Goal: Information Seeking & Learning: Learn about a topic

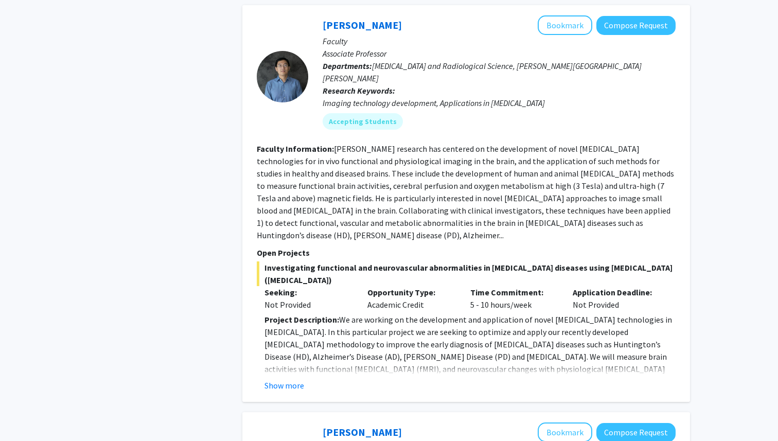
scroll to position [951, 0]
click at [287, 379] on button "Show more" at bounding box center [285, 385] width 40 height 12
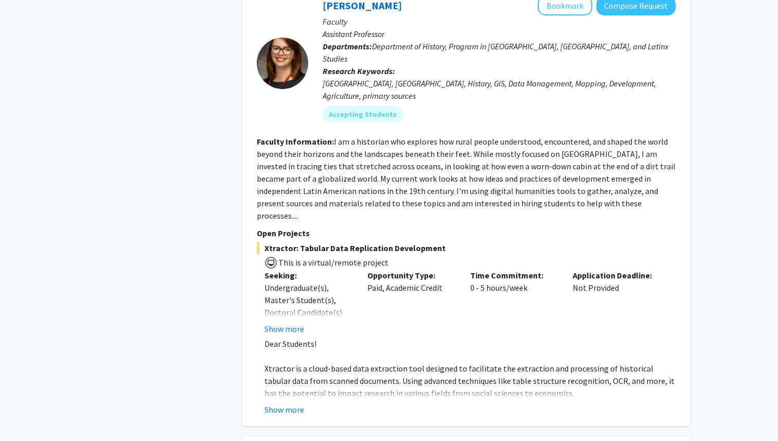
scroll to position [1686, 0]
click at [293, 322] on button "Show more" at bounding box center [285, 328] width 40 height 12
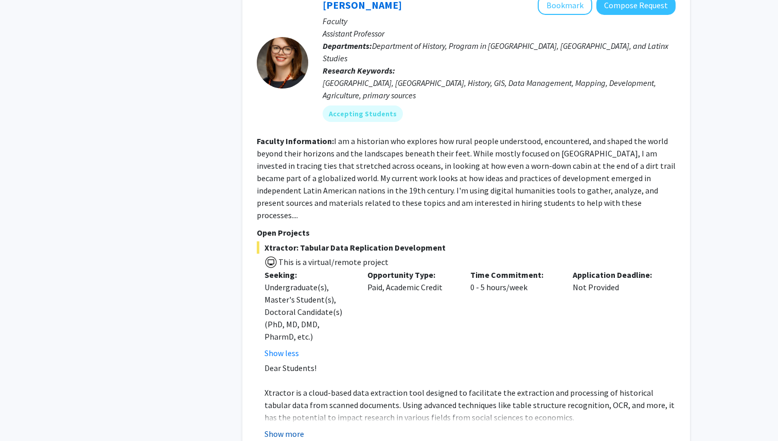
click at [289, 428] on button "Show more" at bounding box center [285, 434] width 40 height 12
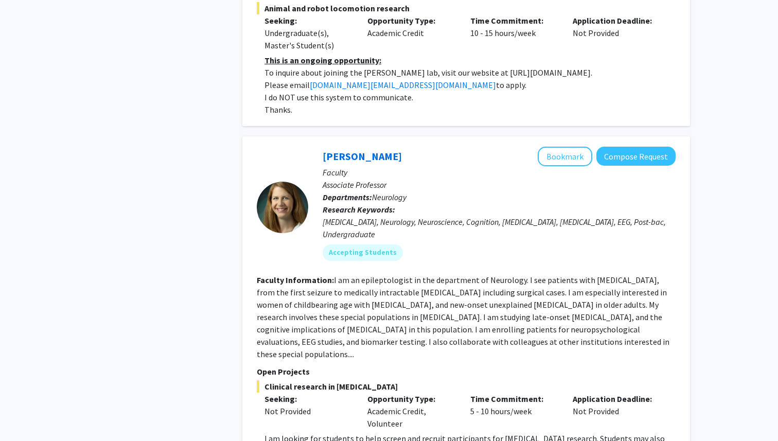
scroll to position [2661, 0]
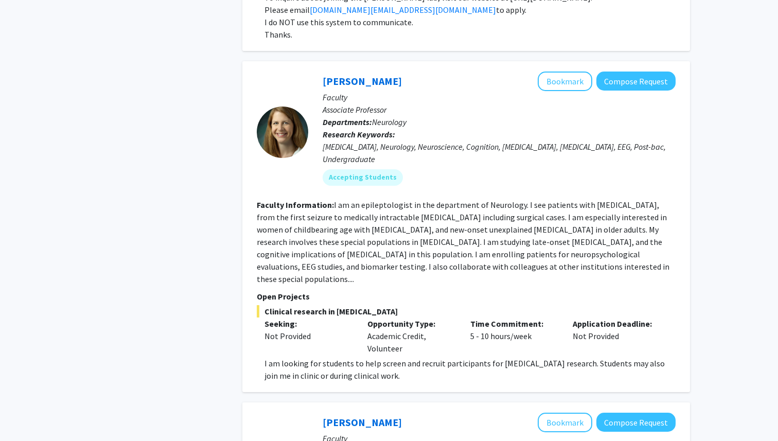
click at [461, 200] on fg-read-more "I am an epileptologist in the department of Neurology. I see patients with epil…" at bounding box center [463, 242] width 413 height 84
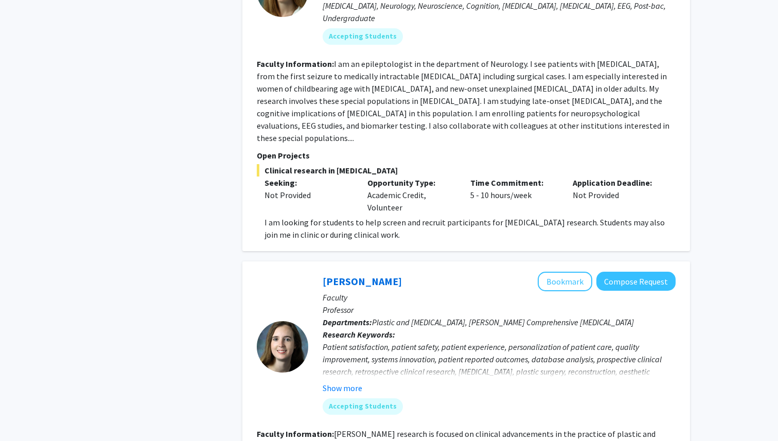
scroll to position [2984, 0]
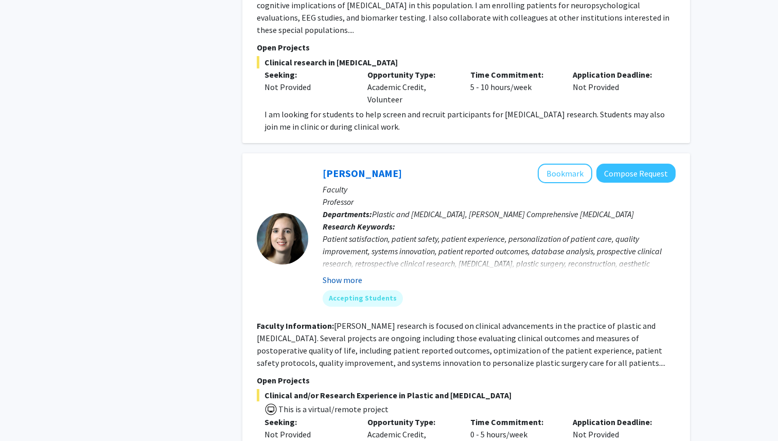
click at [342, 274] on button "Show more" at bounding box center [343, 280] width 40 height 12
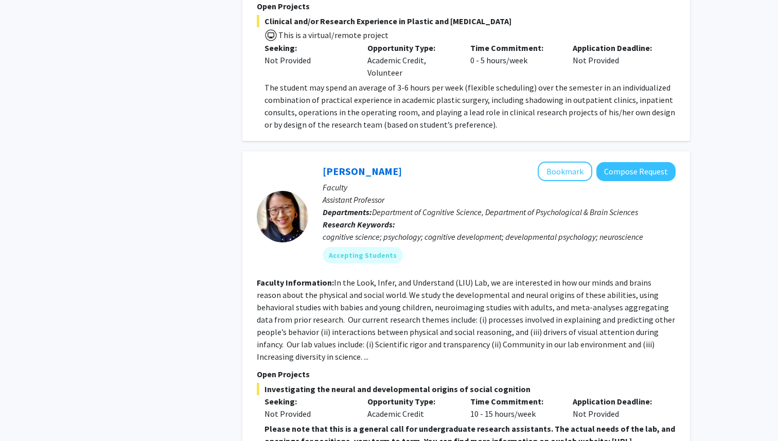
scroll to position [3415, 0]
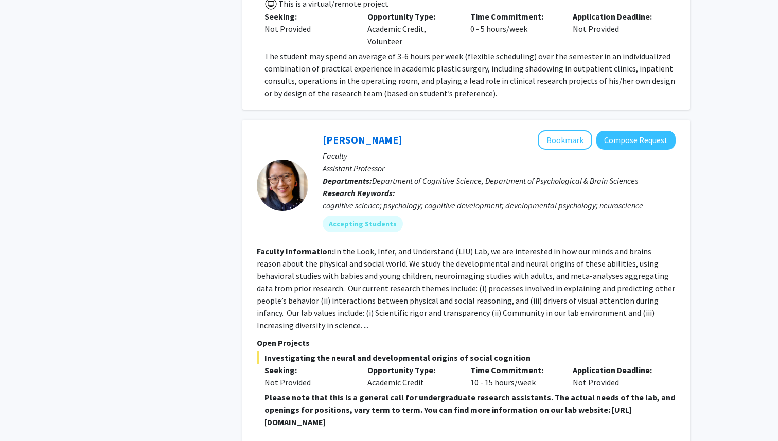
click at [289, 371] on div "Shari Liu Bookmark Compose Request Faculty Assistant Professor Departments: Dep…" at bounding box center [466, 300] width 448 height 360
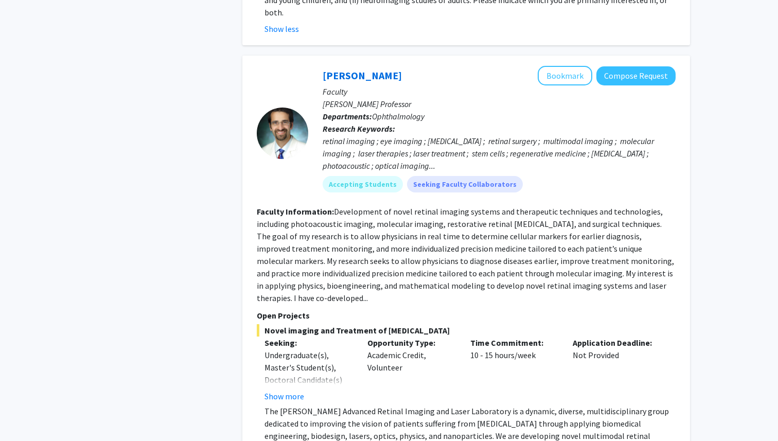
scroll to position [4151, 0]
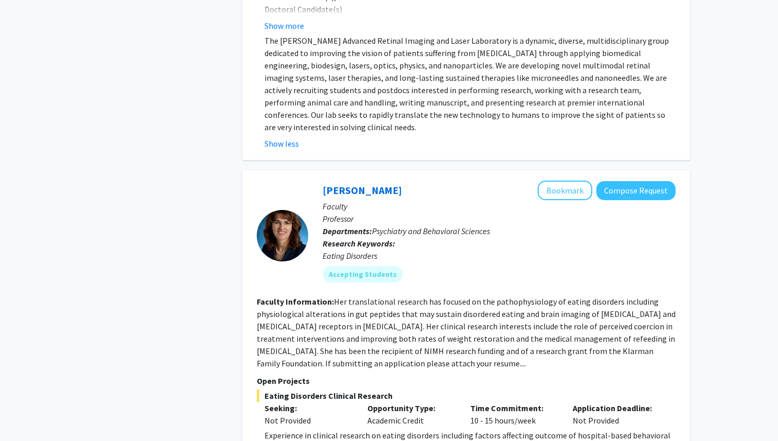
scroll to position [4529, 0]
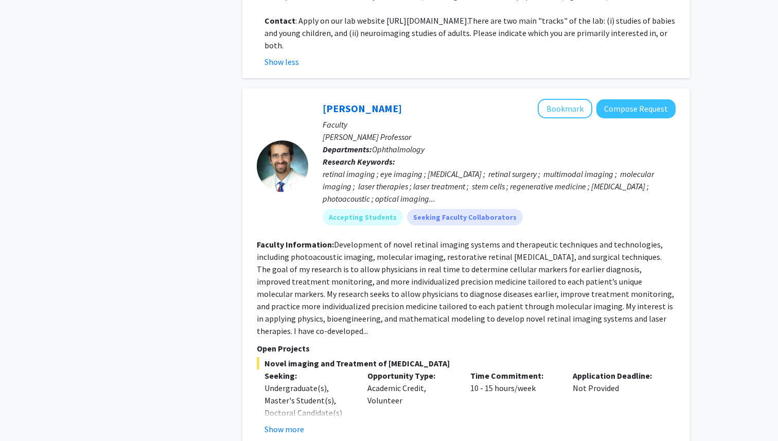
scroll to position [4124, 0]
click at [290, 424] on button "Show more" at bounding box center [285, 430] width 40 height 12
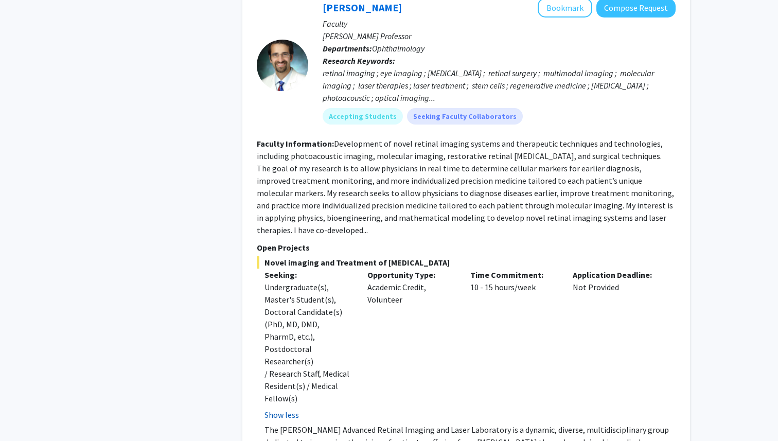
scroll to position [4295, 0]
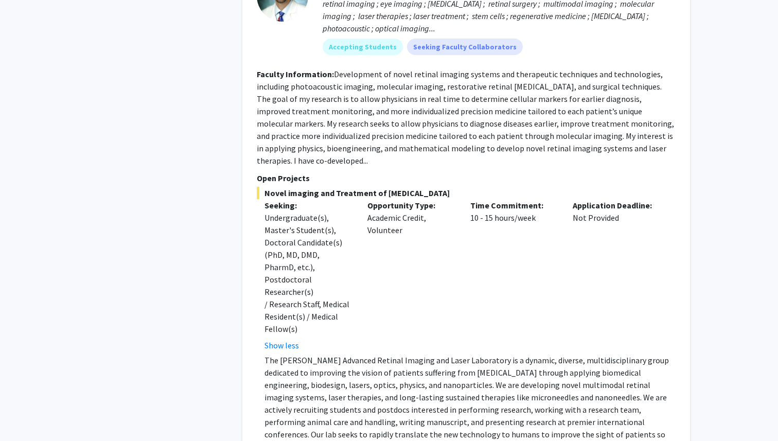
click at [283, 322] on div "Yannis Paulus Bookmark Compose Request Faculty Jonas Friedenwald Professor Depa…" at bounding box center [466, 198] width 448 height 561
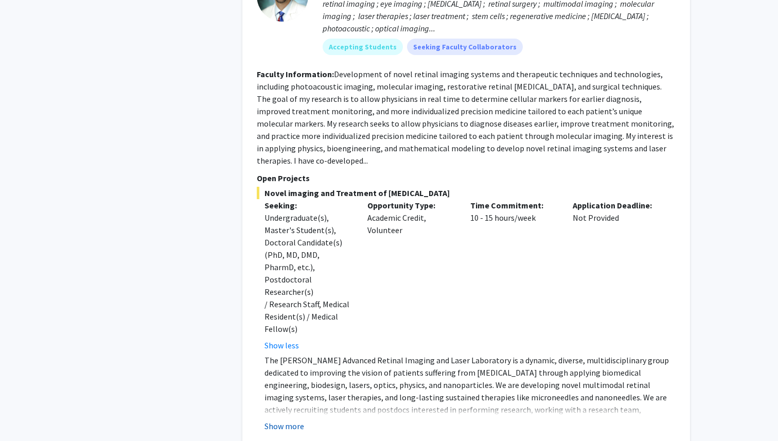
click at [277, 420] on button "Show more" at bounding box center [285, 426] width 40 height 12
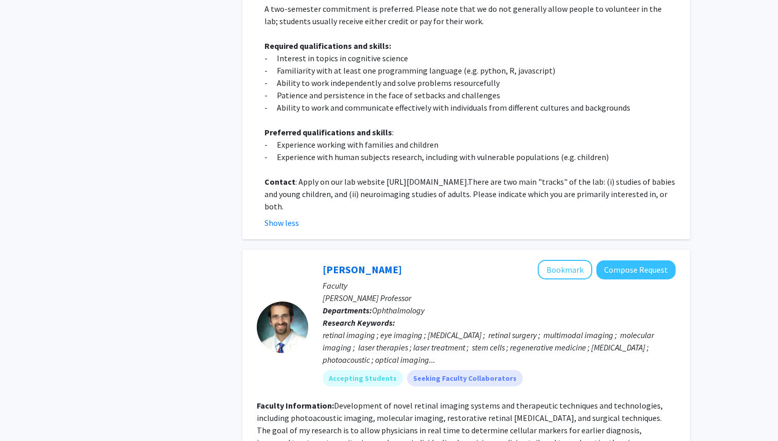
scroll to position [3879, 0]
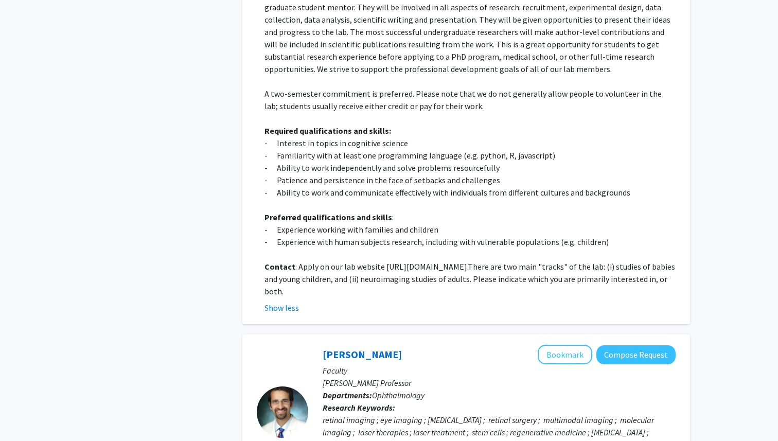
drag, startPoint x: 389, startPoint y: 255, endPoint x: 320, endPoint y: 253, distance: 69.0
click at [319, 345] on div "Yannis Paulus Bookmark Compose Request Faculty Jonas Friedenwald Professor Depa…" at bounding box center [491, 412] width 367 height 134
copy link "Yannis Paulus"
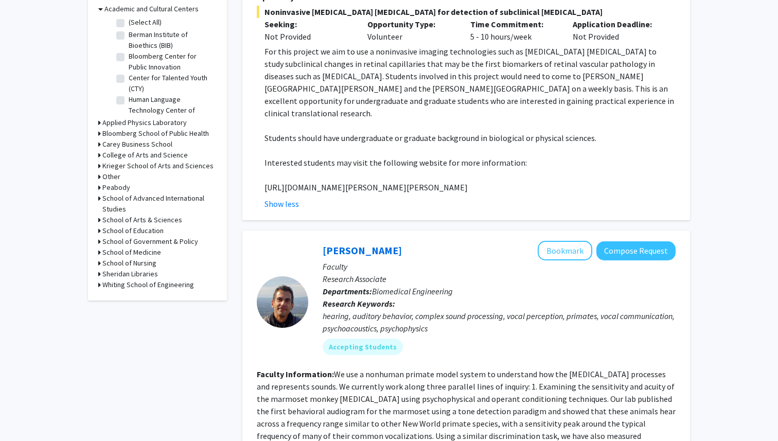
scroll to position [0, 0]
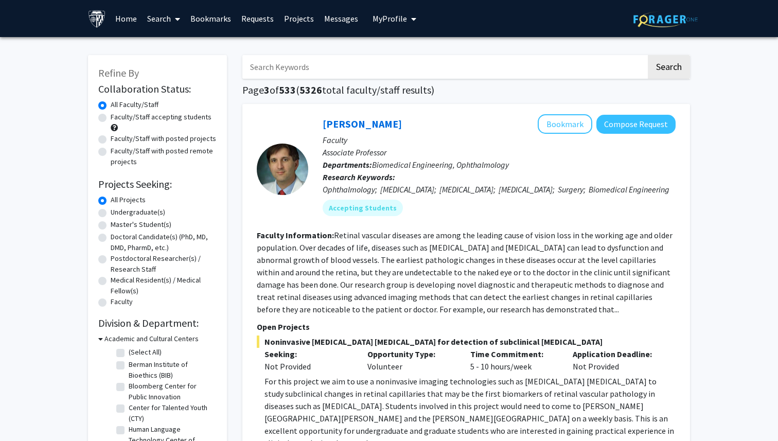
click at [310, 61] on input "Search Keywords" at bounding box center [444, 67] width 404 height 24
type input "raj mukherjee"
click at [648, 55] on button "Search" at bounding box center [669, 67] width 42 height 24
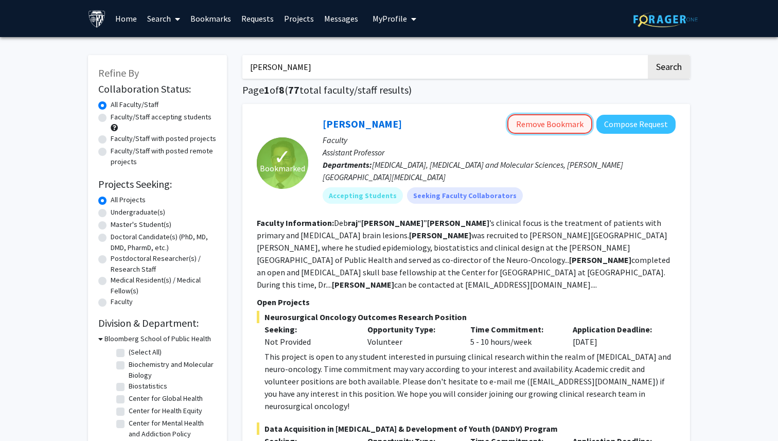
click at [547, 122] on button "Remove Bookmark" at bounding box center [549, 124] width 85 height 20
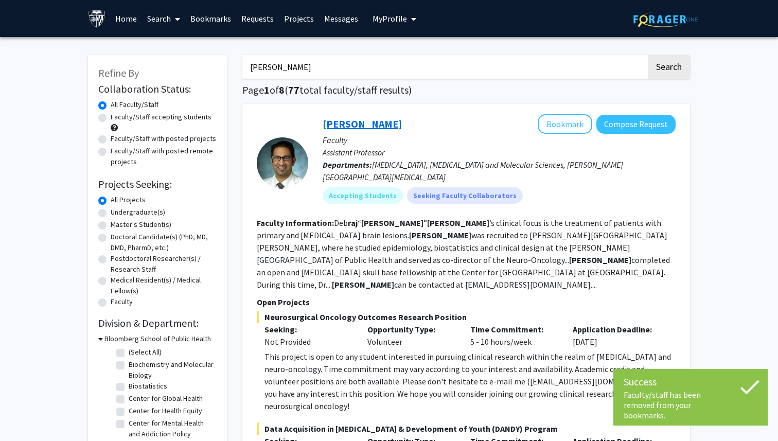
click at [346, 127] on link "[PERSON_NAME]" at bounding box center [362, 123] width 79 height 13
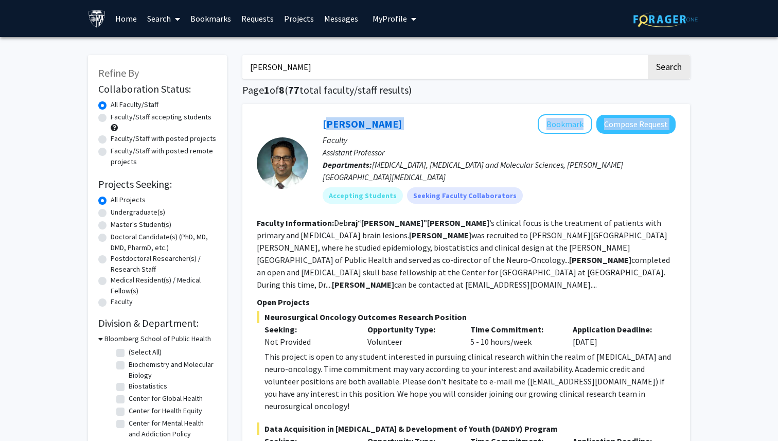
drag, startPoint x: 398, startPoint y: 125, endPoint x: 321, endPoint y: 124, distance: 76.7
click at [321, 124] on div "Raj Mukherjee Bookmark Compose Request Faculty Assistant Professor Departments:…" at bounding box center [491, 162] width 367 height 97
click at [386, 118] on link "[PERSON_NAME]" at bounding box center [362, 123] width 79 height 13
drag, startPoint x: 391, startPoint y: 122, endPoint x: 323, endPoint y: 125, distance: 67.5
click at [323, 125] on div "Raj Mukherjee Bookmark Compose Request" at bounding box center [499, 124] width 353 height 20
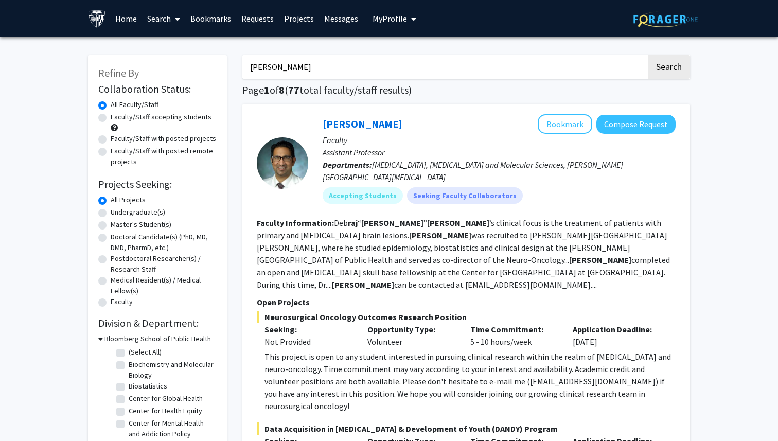
copy link "[PERSON_NAME]"
drag, startPoint x: 308, startPoint y: 68, endPoint x: 200, endPoint y: 68, distance: 107.6
type input "tara deemyad"
click at [648, 55] on button "Search" at bounding box center [669, 67] width 42 height 24
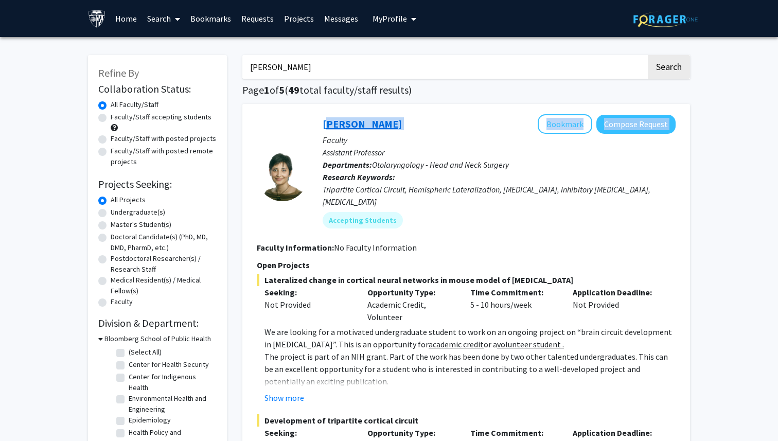
drag, startPoint x: 398, startPoint y: 123, endPoint x: 325, endPoint y: 128, distance: 73.2
click at [325, 128] on div "Tara Deemyad Bookmark Compose Request" at bounding box center [499, 124] width 353 height 20
click at [397, 123] on div "Tara Deemyad Bookmark Compose Request" at bounding box center [499, 124] width 353 height 20
click at [386, 128] on link "Tara Deemyad" at bounding box center [362, 123] width 79 height 13
drag, startPoint x: 308, startPoint y: 122, endPoint x: 384, endPoint y: 123, distance: 76.2
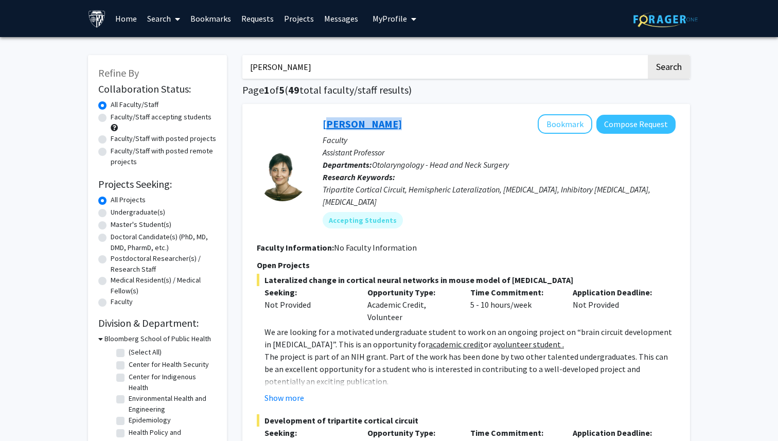
click at [384, 123] on div "Tara Deemyad Bookmark Compose Request Faculty Assistant Professor Departments: …" at bounding box center [491, 175] width 367 height 122
copy link "Tara Deemyad"
drag, startPoint x: 310, startPoint y: 68, endPoint x: 231, endPoint y: 60, distance: 79.7
click at [648, 55] on button "Search" at bounding box center [669, 67] width 42 height 24
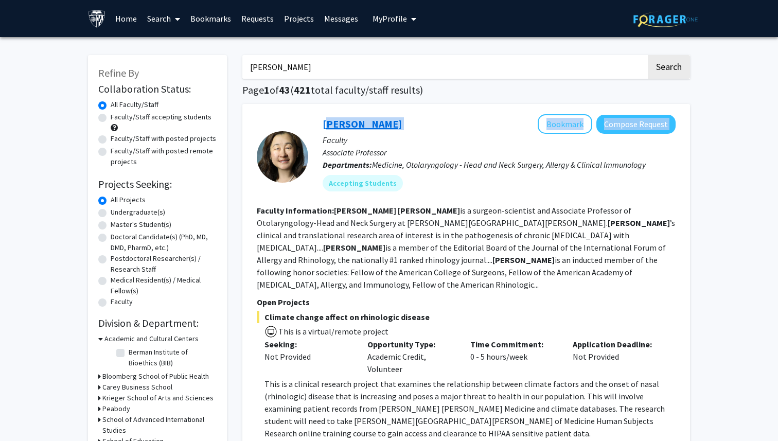
drag, startPoint x: 372, startPoint y: 127, endPoint x: 324, endPoint y: 124, distance: 48.5
click at [324, 124] on div "Jean Kim Bookmark Compose Request" at bounding box center [499, 124] width 353 height 20
drag, startPoint x: 299, startPoint y: 125, endPoint x: 364, endPoint y: 126, distance: 64.9
click at [364, 126] on section "Jean Kim Bookmark Compose Request Faculty Associate Professor Departments: Medi…" at bounding box center [466, 156] width 419 height 85
copy section "Jean Kim"
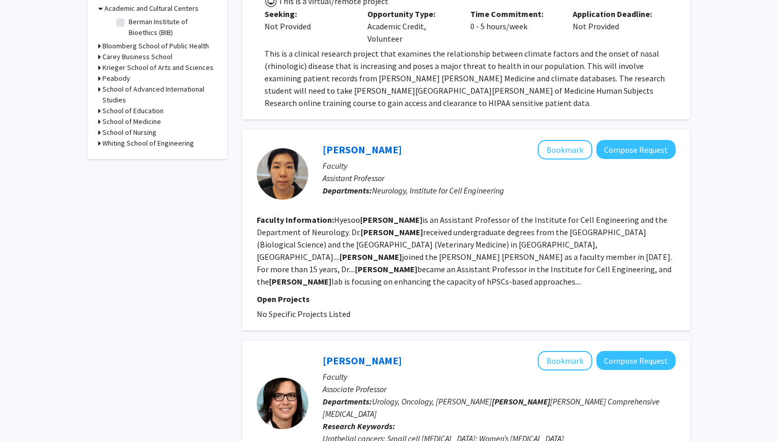
scroll to position [331, 0]
type input "tara deemyad"
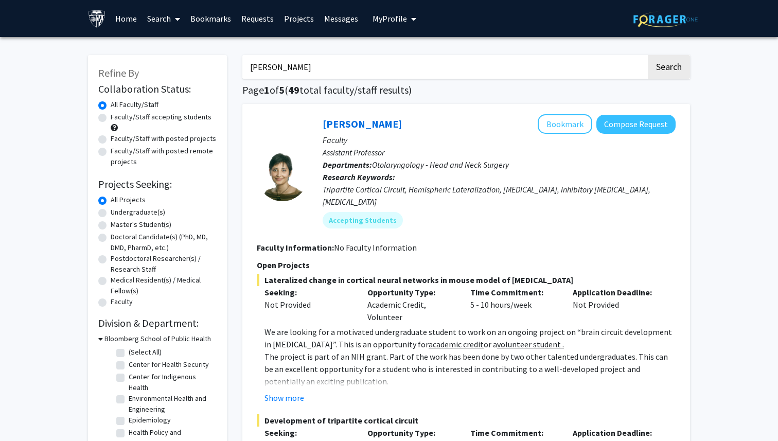
click at [111, 115] on label "Faculty/Staff accepting students" at bounding box center [161, 117] width 101 height 11
click at [111, 115] on input "Faculty/Staff accepting students" at bounding box center [114, 115] width 7 height 7
radio input "true"
click at [111, 212] on label "Undergraduate(s)" at bounding box center [138, 212] width 55 height 11
click at [111, 212] on input "Undergraduate(s)" at bounding box center [114, 210] width 7 height 7
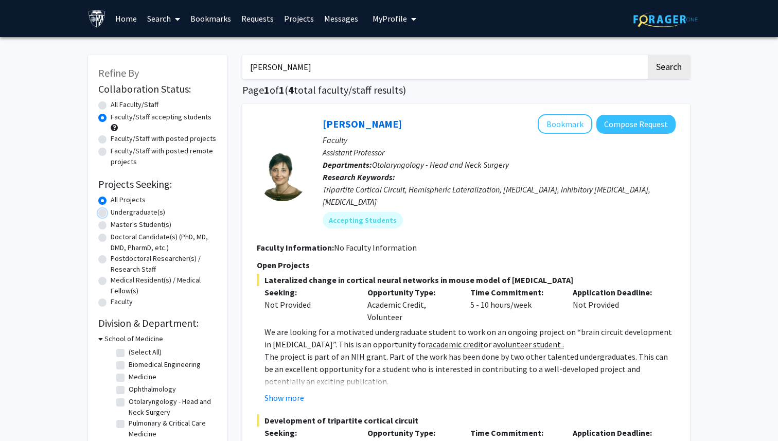
radio input "true"
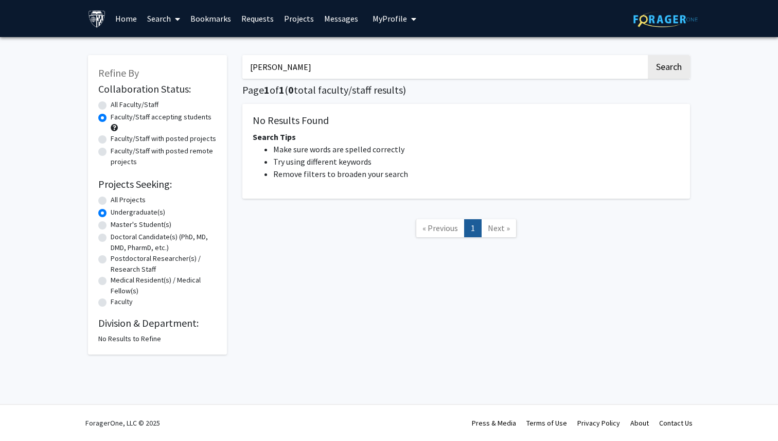
drag, startPoint x: 309, startPoint y: 68, endPoint x: 216, endPoint y: 57, distance: 93.3
click at [217, 59] on div "Refine By Collaboration Status: Collaboration Status All Faculty/Staff Collabor…" at bounding box center [389, 200] width 618 height 310
click at [383, 282] on div "Search Page 1 of 1 ( 0 total faculty/staff results) No Results Found Search Tip…" at bounding box center [466, 200] width 463 height 310
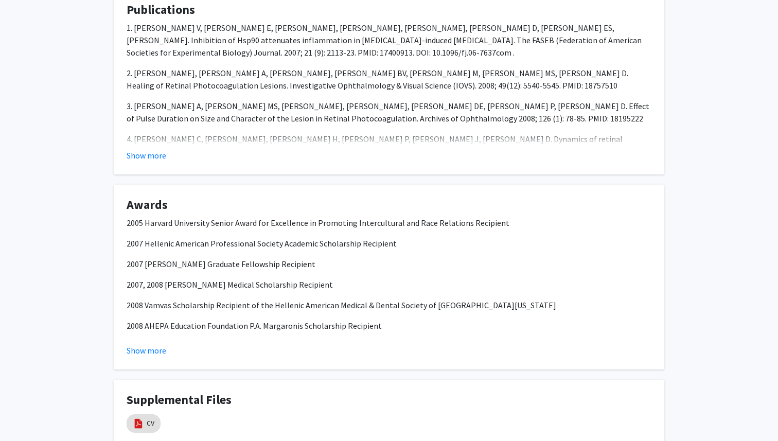
scroll to position [939, 0]
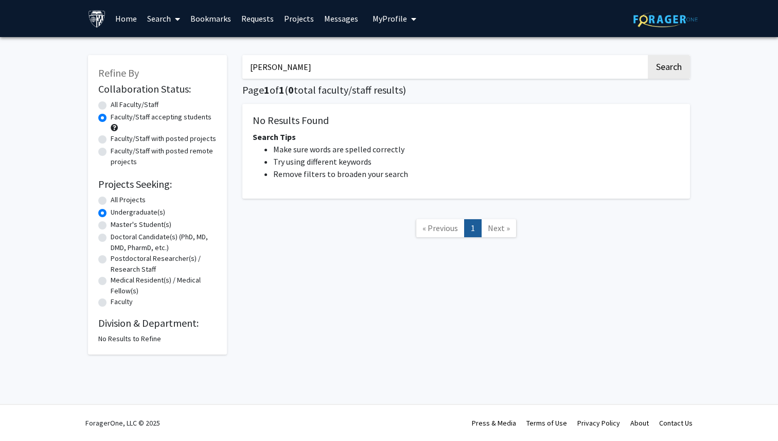
click at [111, 203] on label "All Projects" at bounding box center [128, 200] width 35 height 11
click at [111, 201] on input "All Projects" at bounding box center [114, 198] width 7 height 7
radio input "true"
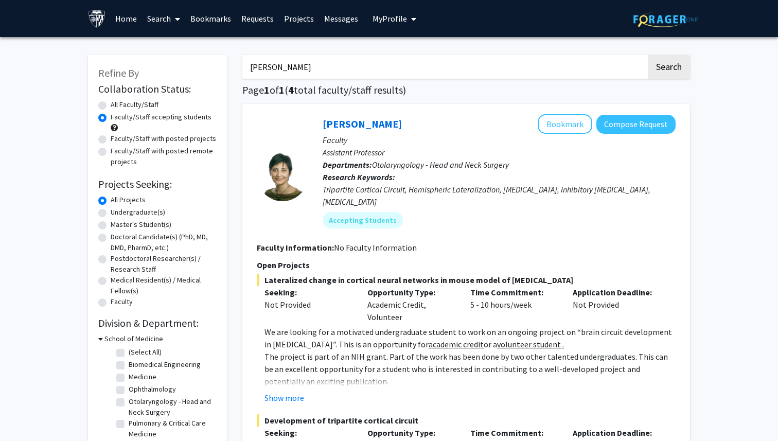
drag, startPoint x: 300, startPoint y: 68, endPoint x: 253, endPoint y: 65, distance: 47.4
click at [253, 65] on input "tara deemyad" at bounding box center [444, 67] width 404 height 24
type input "t"
click at [668, 67] on button "Search" at bounding box center [669, 67] width 42 height 24
radio input "true"
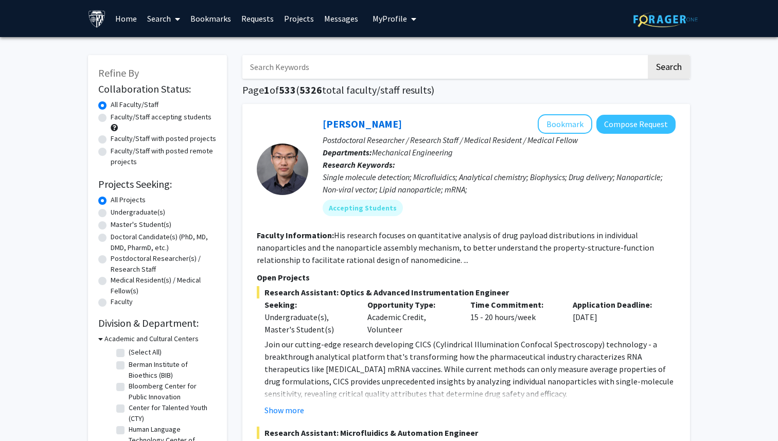
click at [111, 113] on label "Faculty/Staff accepting students" at bounding box center [161, 117] width 101 height 11
click at [111, 113] on input "Faculty/Staff accepting students" at bounding box center [114, 115] width 7 height 7
radio input "true"
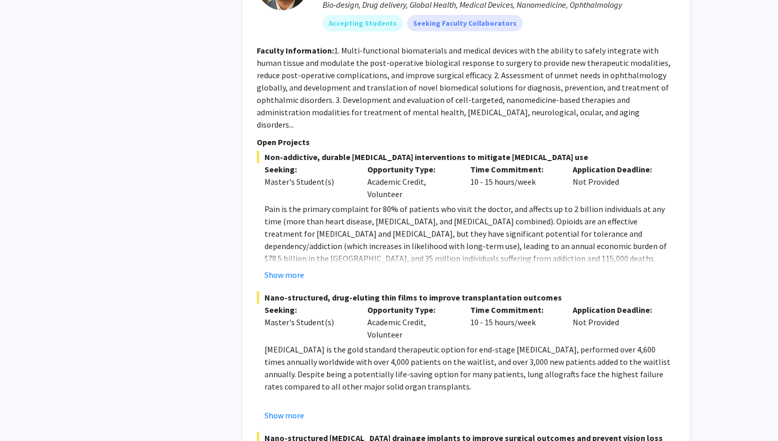
scroll to position [5057, 0]
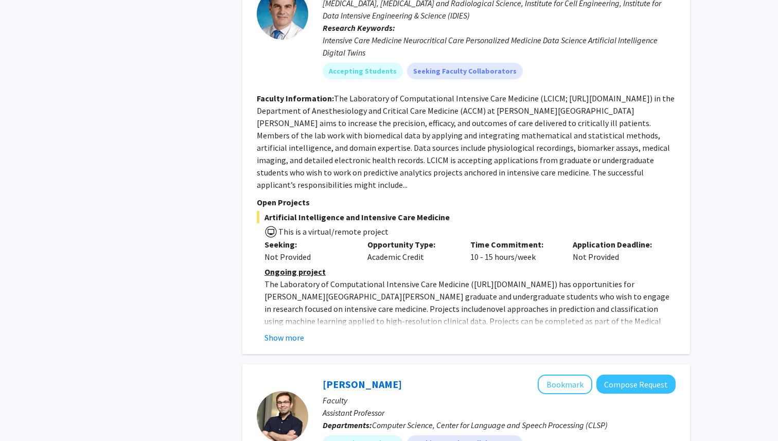
scroll to position [623, 0]
click at [288, 331] on button "Show more" at bounding box center [285, 337] width 40 height 12
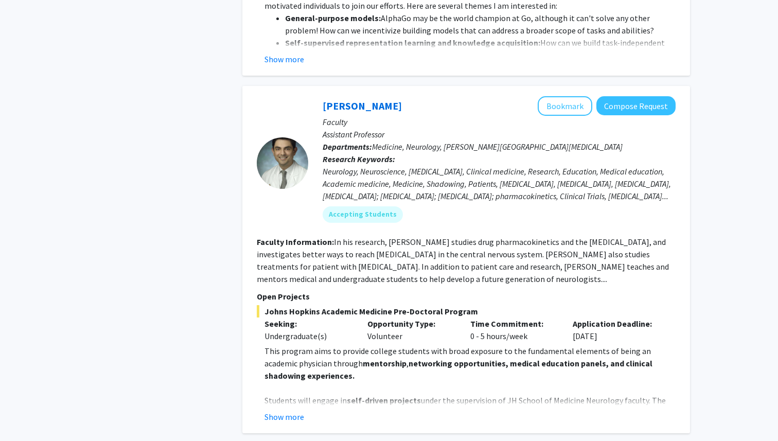
scroll to position [1346, 0]
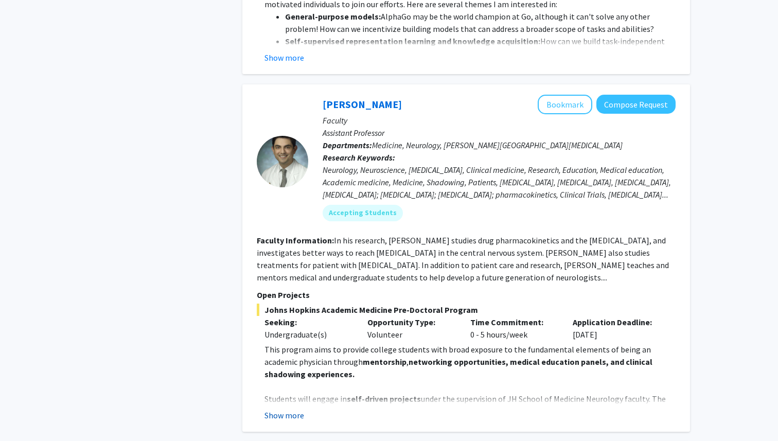
click at [288, 409] on button "Show more" at bounding box center [285, 415] width 40 height 12
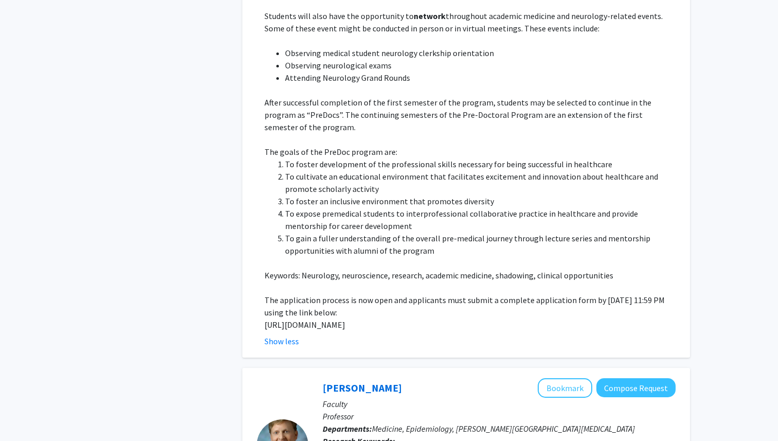
scroll to position [1854, 0]
drag, startPoint x: 309, startPoint y: 278, endPoint x: 261, endPoint y: 265, distance: 50.3
click at [261, 265] on fg-read-more "This program aims to provide college students with broad exposure to the fundam…" at bounding box center [466, 91] width 419 height 511
copy p "https://docs.google.com/forms/d/e/1FAIpQLSfs9lKRobckOITW585IvGZb3cvsBE6oiZybaV9…"
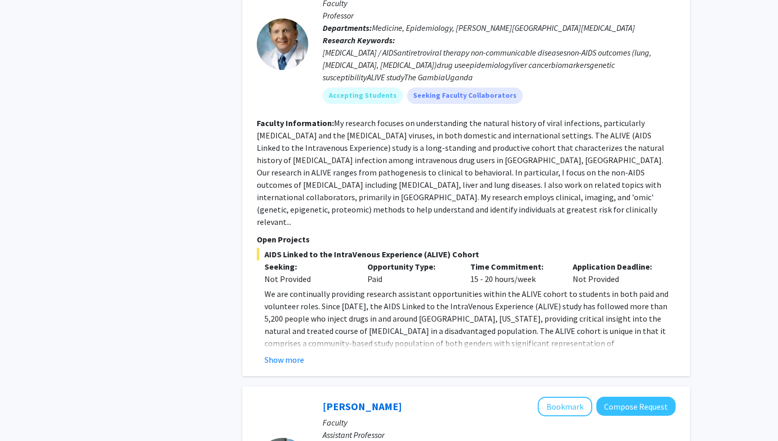
scroll to position [2257, 0]
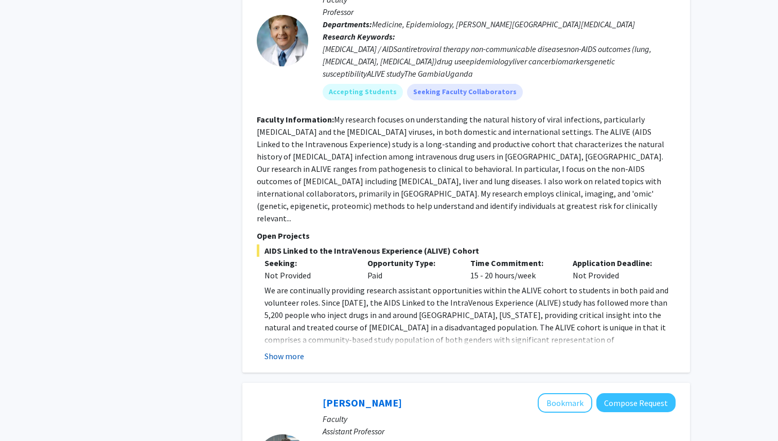
click at [292, 350] on button "Show more" at bounding box center [285, 356] width 40 height 12
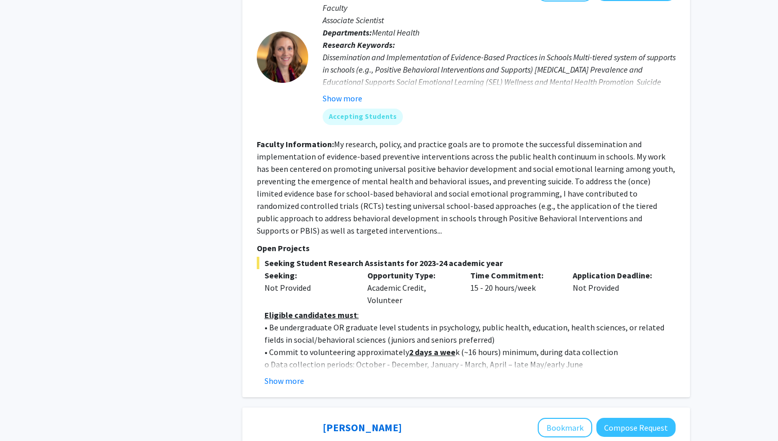
scroll to position [3542, 0]
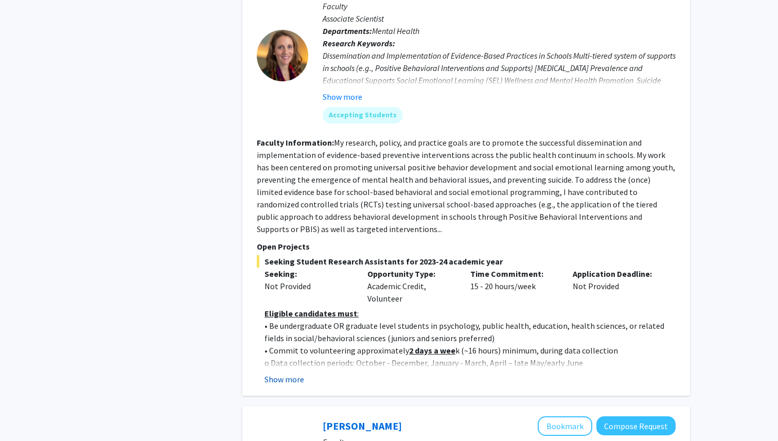
click at [277, 373] on button "Show more" at bounding box center [285, 379] width 40 height 12
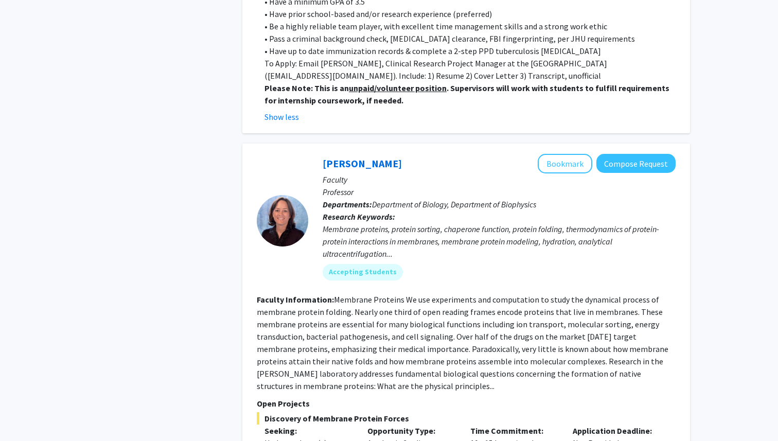
scroll to position [4192, 0]
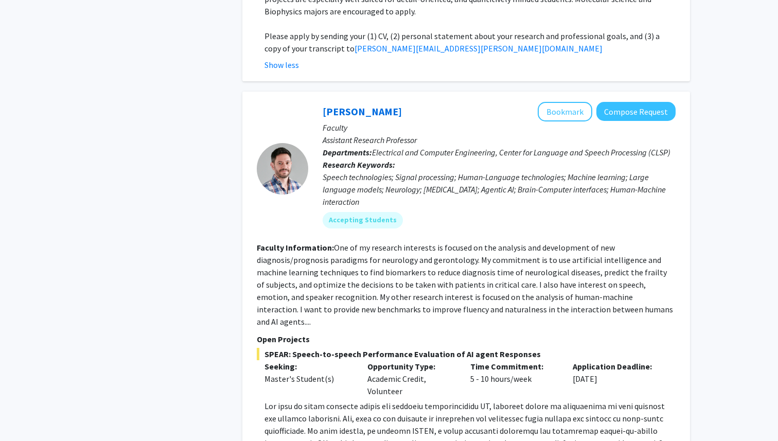
scroll to position [4795, 0]
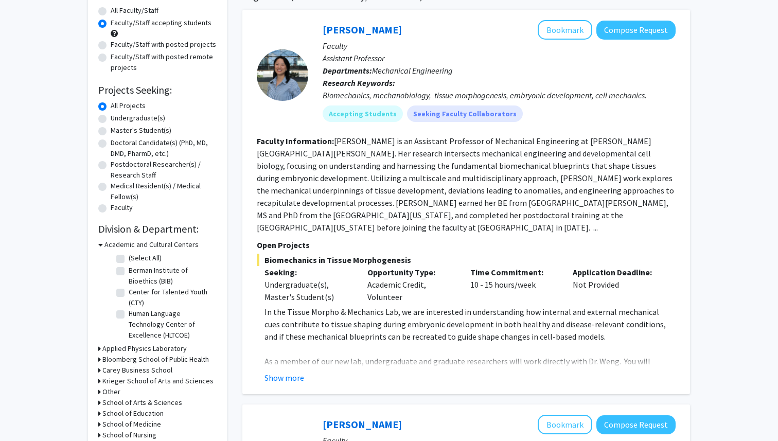
scroll to position [106, 0]
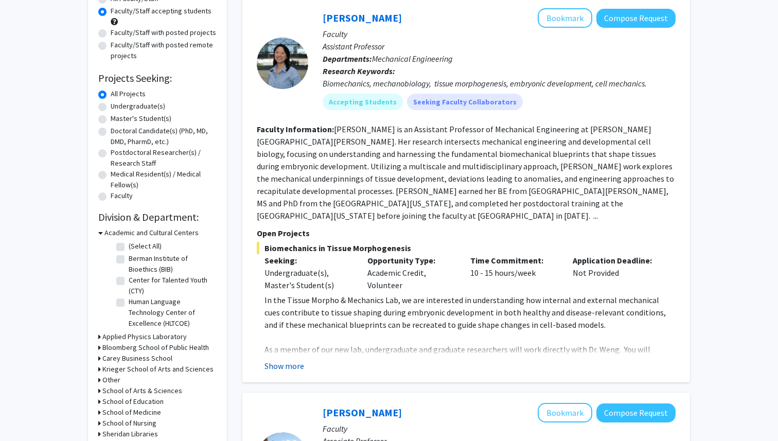
click at [296, 360] on button "Show more" at bounding box center [285, 366] width 40 height 12
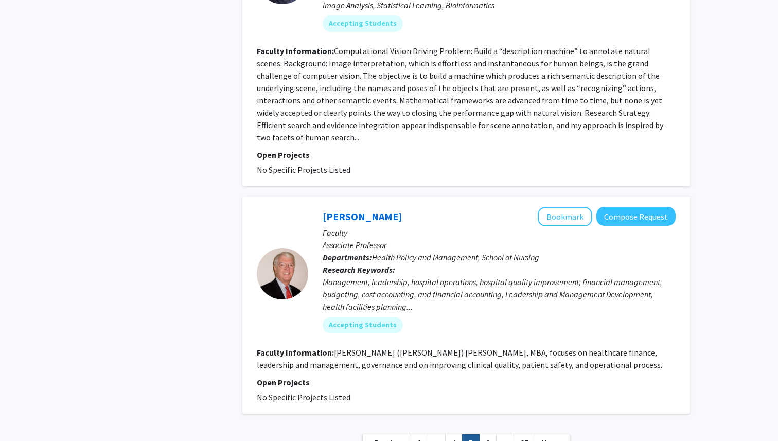
scroll to position [3231, 0]
click at [489, 433] on link "6" at bounding box center [487, 442] width 17 height 18
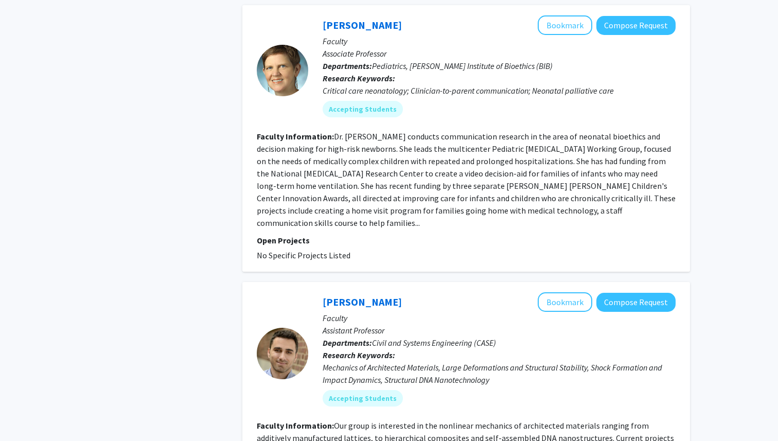
scroll to position [708, 0]
drag, startPoint x: 381, startPoint y: 25, endPoint x: 324, endPoint y: 23, distance: 56.6
click at [324, 23] on div "Renee Boss Bookmark Compose Request" at bounding box center [499, 25] width 353 height 20
copy link "Renee Boss"
click at [615, 23] on button "Compose Request" at bounding box center [635, 24] width 79 height 19
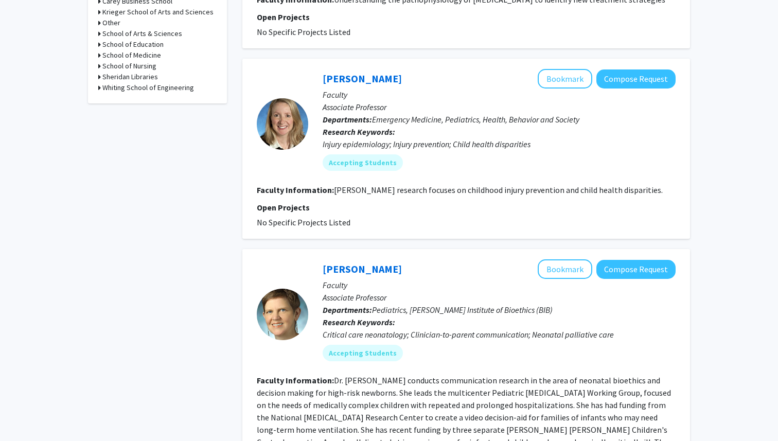
scroll to position [694, 0]
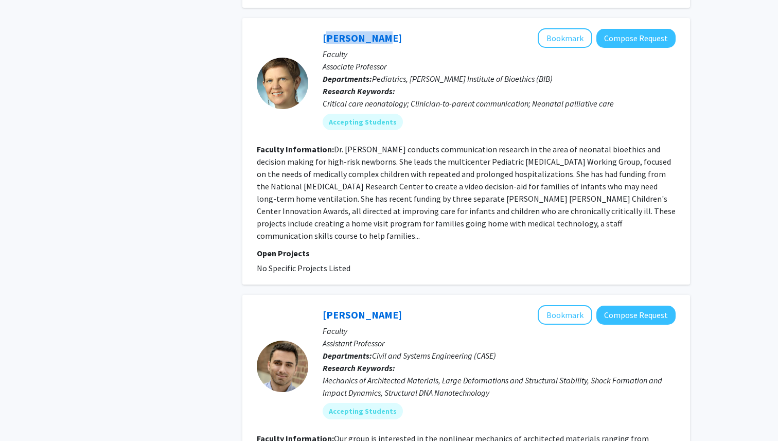
drag, startPoint x: 377, startPoint y: 40, endPoint x: 322, endPoint y: 41, distance: 54.6
click at [322, 41] on div "Renee Boss Bookmark Compose Request Faculty Associate Professor Departments: Pe…" at bounding box center [491, 83] width 367 height 110
copy link "Renee Boss"
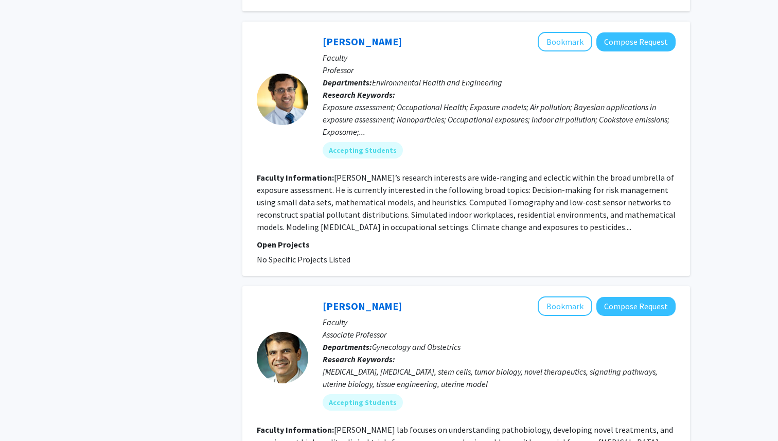
scroll to position [2208, 0]
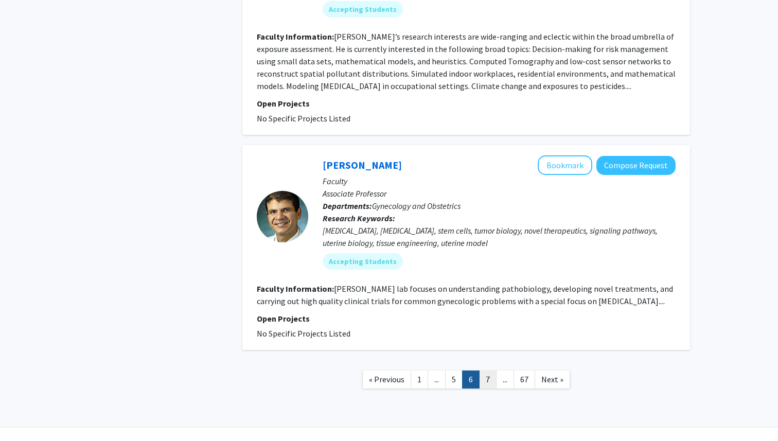
click at [486, 371] on link "7" at bounding box center [487, 380] width 17 height 18
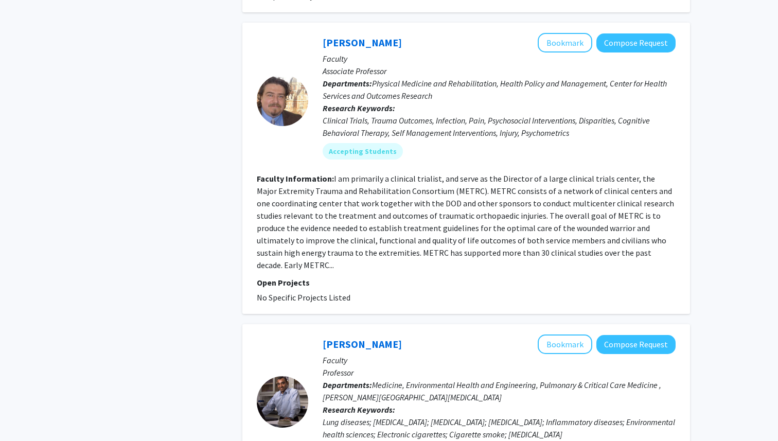
scroll to position [1184, 0]
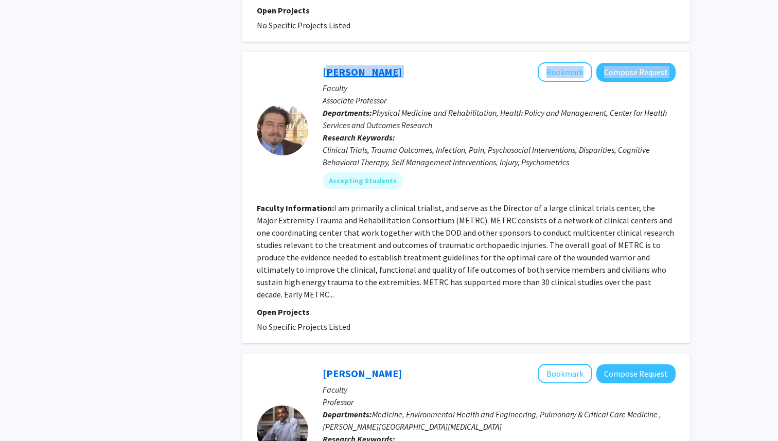
drag, startPoint x: 398, startPoint y: 62, endPoint x: 324, endPoint y: 59, distance: 74.7
click at [324, 62] on div "Renan Castillo Bookmark Compose Request" at bounding box center [499, 72] width 353 height 20
click at [408, 62] on div "Renan Castillo Bookmark Compose Request" at bounding box center [499, 72] width 353 height 20
drag, startPoint x: 390, startPoint y: 62, endPoint x: 322, endPoint y: 62, distance: 68.4
click at [322, 62] on div "Renan Castillo Bookmark Compose Request Faculty Associate Professor Departments…" at bounding box center [491, 129] width 367 height 134
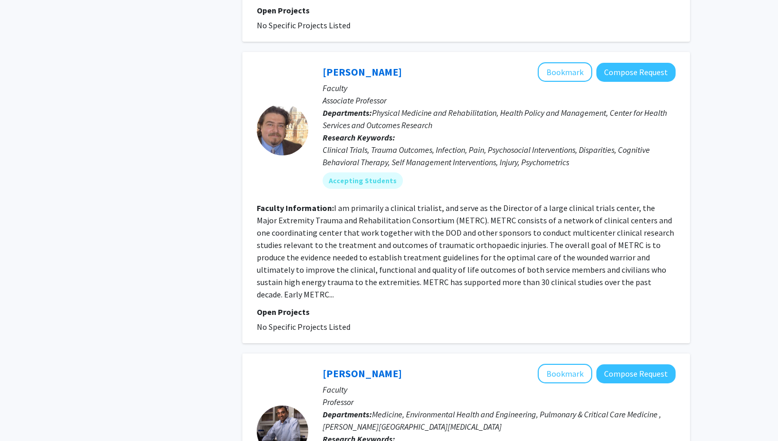
copy link "Renan Castillo"
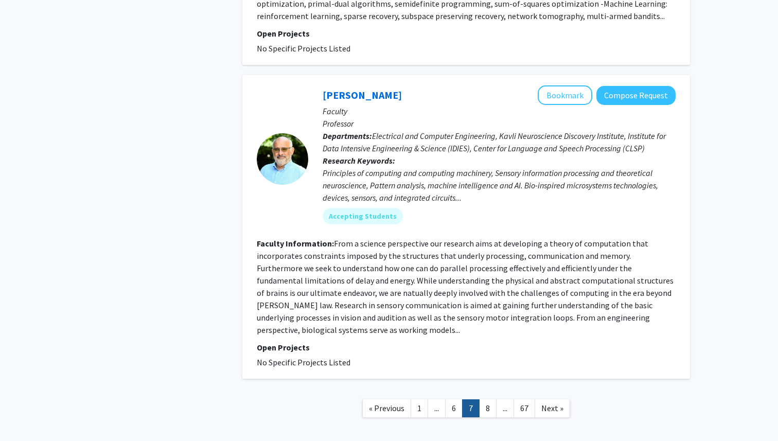
scroll to position [2597, 0]
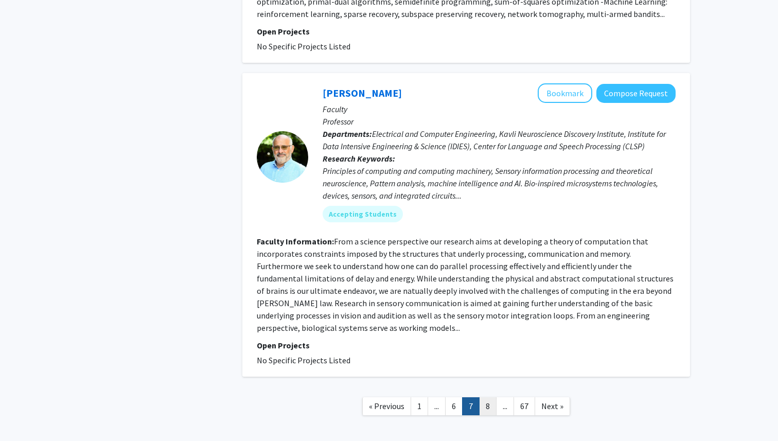
click at [487, 397] on link "8" at bounding box center [487, 406] width 17 height 18
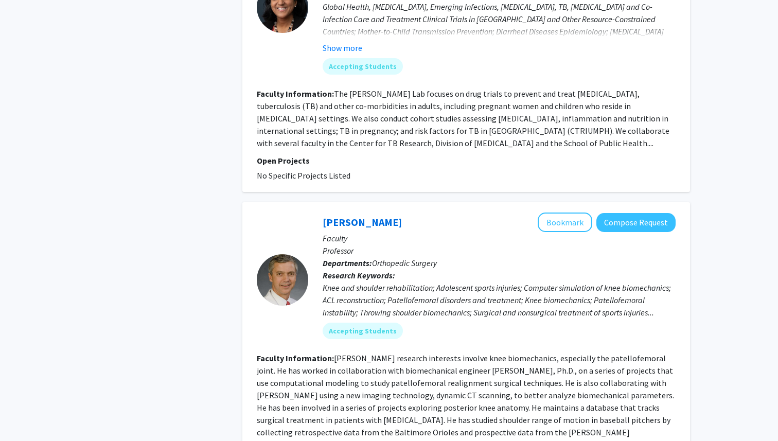
scroll to position [1019, 0]
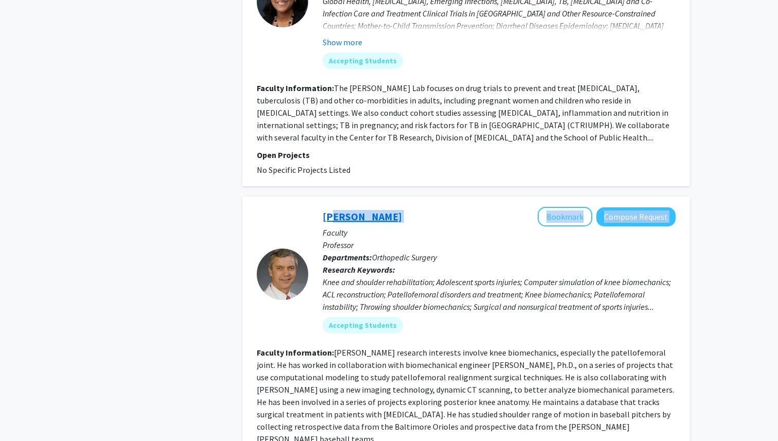
drag, startPoint x: 414, startPoint y: 168, endPoint x: 329, endPoint y: 169, distance: 84.9
click at [329, 207] on div "Andrew Cosgarea Bookmark Compose Request" at bounding box center [499, 217] width 353 height 20
drag, startPoint x: 289, startPoint y: 169, endPoint x: 401, endPoint y: 165, distance: 111.8
click at [401, 207] on section "Andrew Cosgarea Bookmark Compose Request Faculty Professor Departments: Orthope…" at bounding box center [466, 274] width 419 height 134
copy section "Andrew Cosgarea"
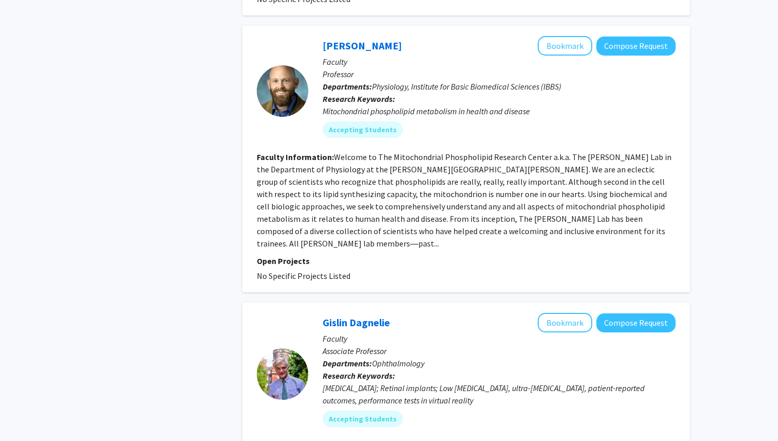
scroll to position [1853, 0]
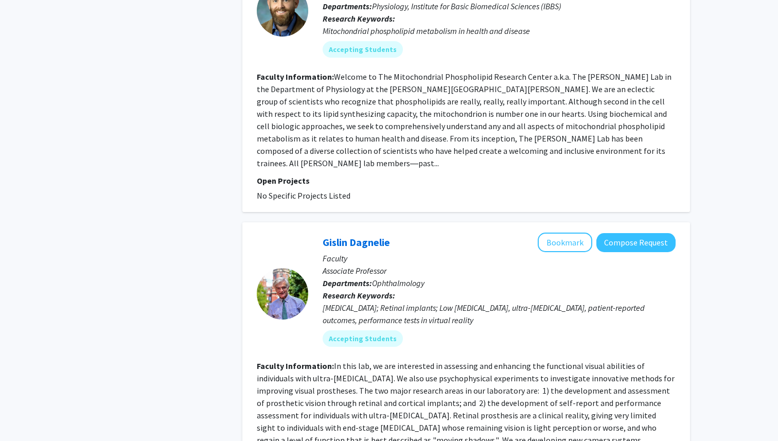
drag, startPoint x: 399, startPoint y: 167, endPoint x: 322, endPoint y: 170, distance: 77.2
click at [322, 233] on div "Gislin Dagnelie Bookmark Compose Request Faculty Associate Professor Department…" at bounding box center [491, 294] width 367 height 122
copy link "Gislin Dagnelie"
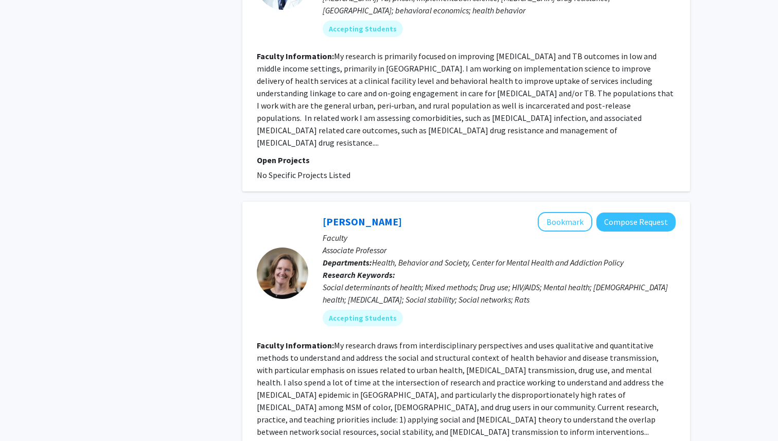
scroll to position [2461, 0]
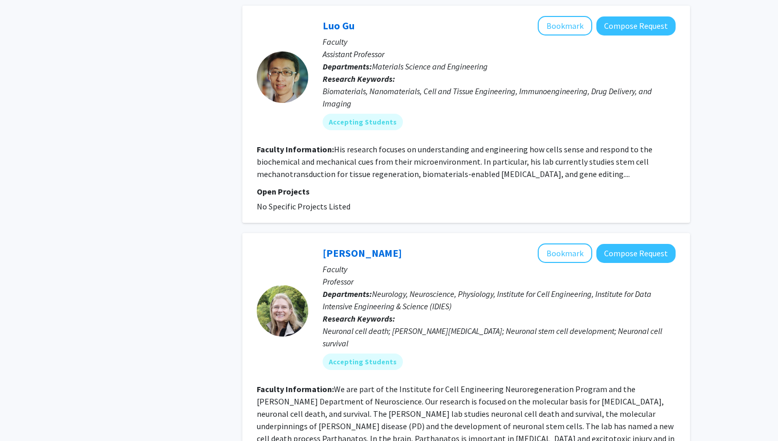
scroll to position [2388, 0]
drag, startPoint x: 398, startPoint y: 143, endPoint x: 323, endPoint y: 145, distance: 75.2
click at [323, 243] on div "Valina Dawson Bookmark Compose Request" at bounding box center [499, 253] width 353 height 20
click at [290, 243] on div at bounding box center [282, 310] width 51 height 134
drag, startPoint x: 315, startPoint y: 143, endPoint x: 389, endPoint y: 142, distance: 73.1
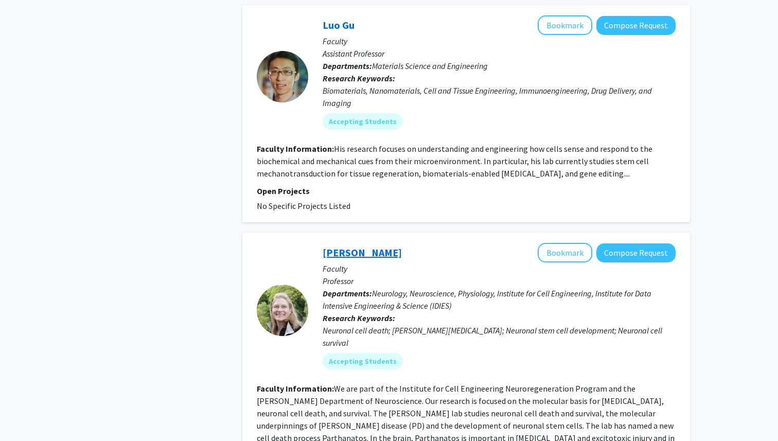
click at [389, 243] on div "Valina Dawson Bookmark Compose Request Faculty Professor Departments: Neurology…" at bounding box center [491, 310] width 367 height 134
copy link "Valina Dawson"
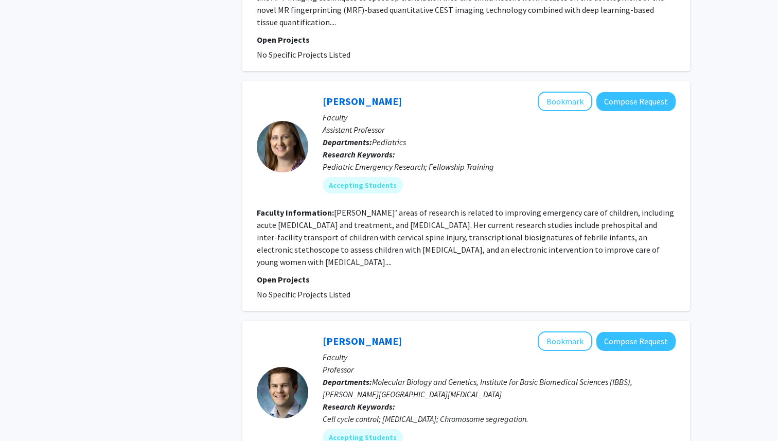
scroll to position [1621, 0]
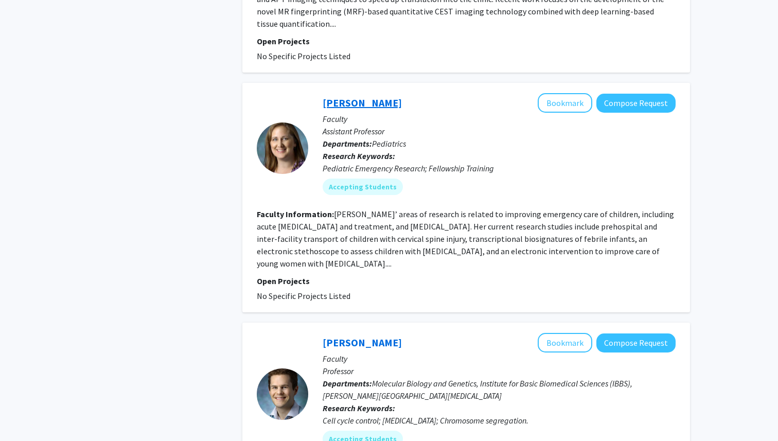
drag, startPoint x: 403, startPoint y: 54, endPoint x: 322, endPoint y: 56, distance: 81.3
click at [323, 93] on div "Jennifer Anders Bookmark Compose Request" at bounding box center [499, 103] width 353 height 20
copy link "Jennifer Anders"
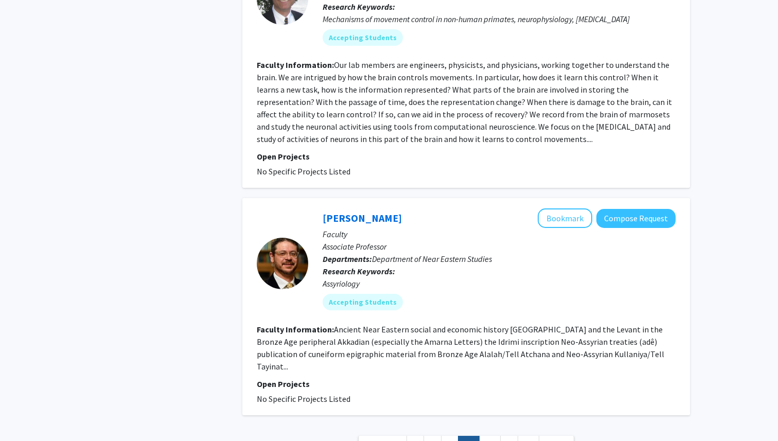
scroll to position [2313, 0]
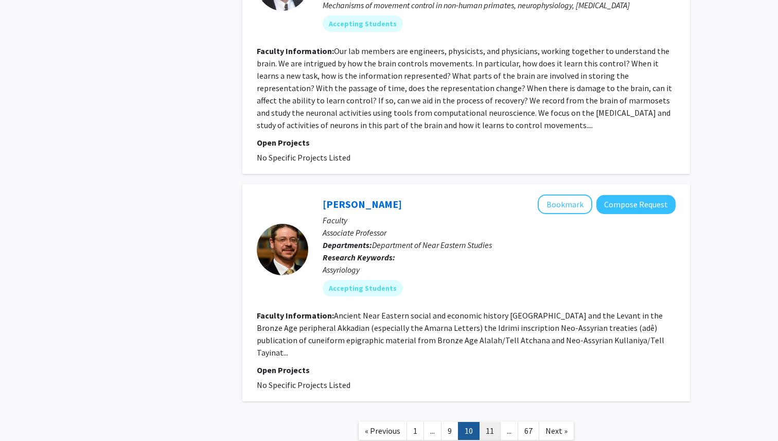
click at [491, 422] on link "11" at bounding box center [490, 431] width 22 height 18
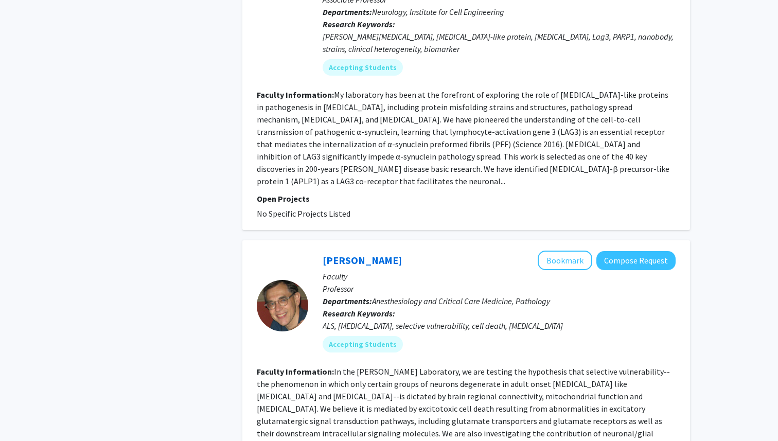
scroll to position [1812, 0]
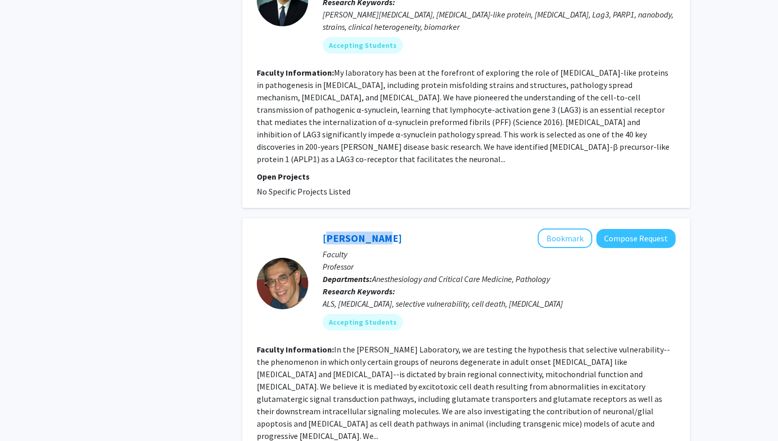
drag, startPoint x: 378, startPoint y: 199, endPoint x: 321, endPoint y: 201, distance: 57.2
click at [321, 229] on div "Lee Martin Bookmark Compose Request Faculty Professor Departments: Anesthesiolo…" at bounding box center [491, 284] width 367 height 110
copy link "Lee Martin"
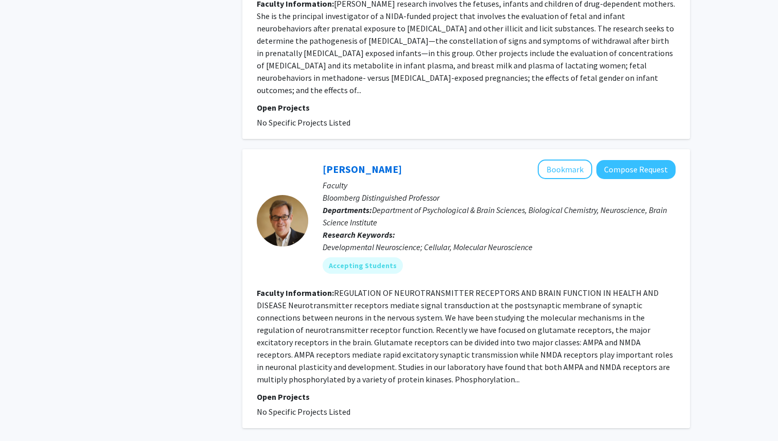
scroll to position [2462, 0]
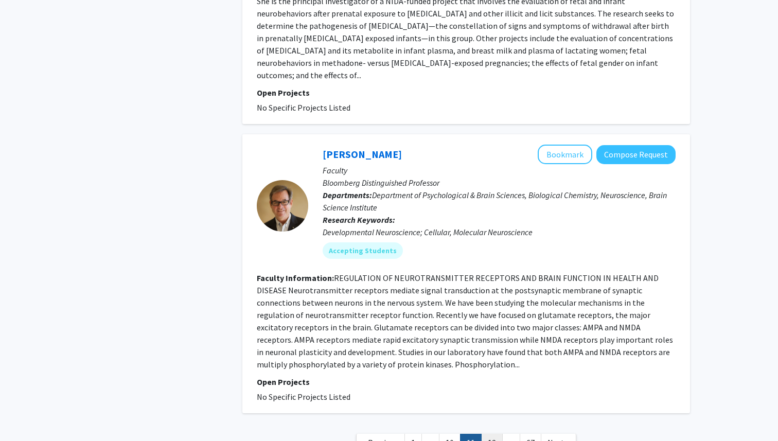
click at [490, 434] on link "12" at bounding box center [492, 443] width 22 height 18
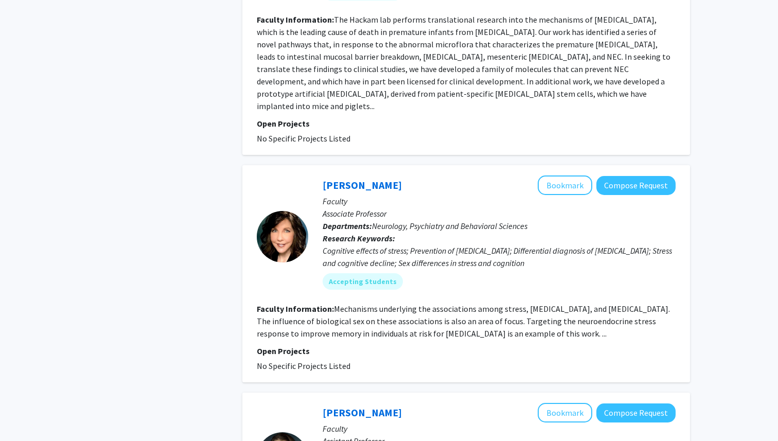
scroll to position [2075, 0]
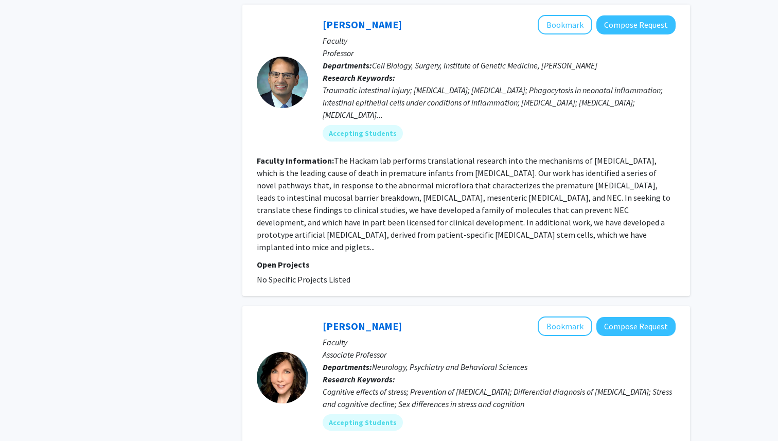
drag, startPoint x: 390, startPoint y: 260, endPoint x: 309, endPoint y: 268, distance: 80.6
click at [309, 317] on div "Cynthia Munro Bookmark Compose Request Faculty Associate Professor Departments:…" at bounding box center [491, 378] width 367 height 122
copy link "Cynthia Munro"
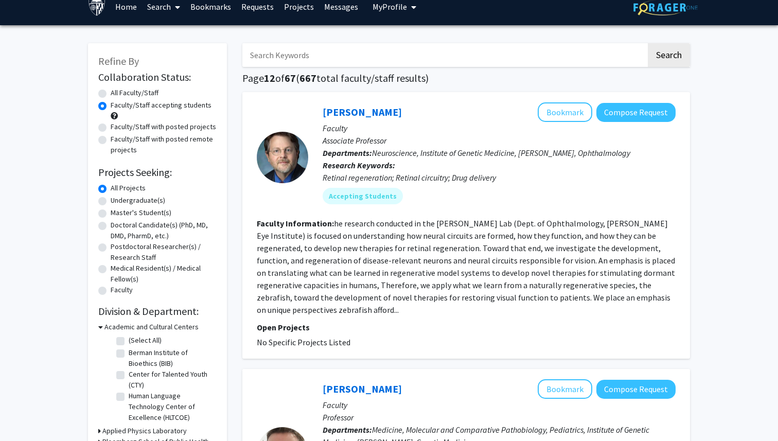
scroll to position [0, 0]
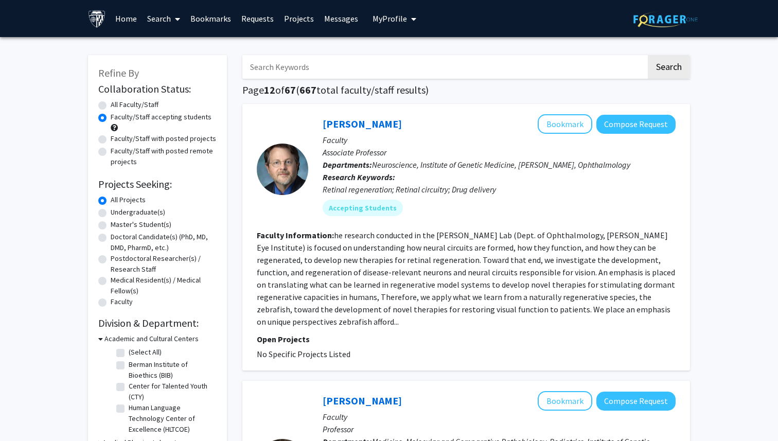
click at [336, 57] on input "Search Keywords" at bounding box center [444, 67] width 404 height 24
type input "sport"
click at [648, 55] on button "Search" at bounding box center [669, 67] width 42 height 24
radio input "true"
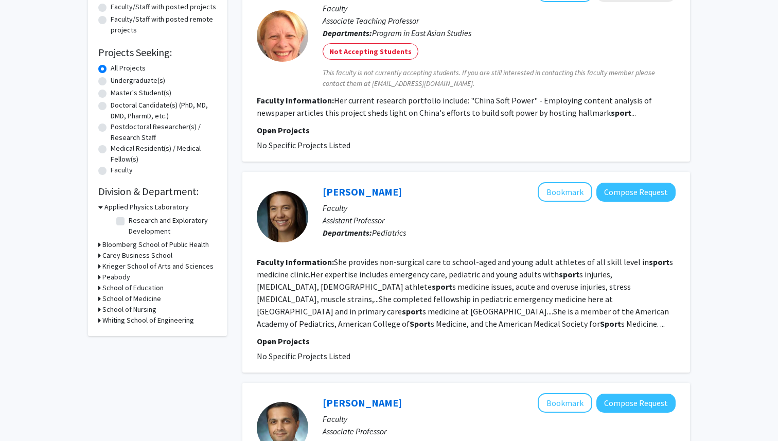
scroll to position [138, 0]
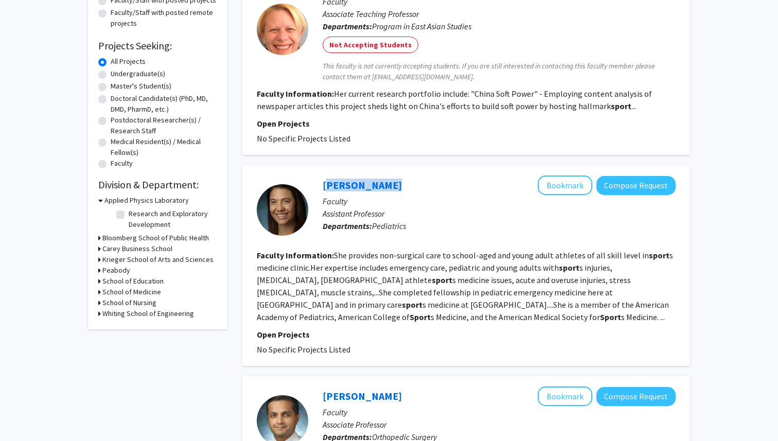
drag, startPoint x: 395, startPoint y: 180, endPoint x: 318, endPoint y: 188, distance: 77.6
click at [318, 188] on div "Eva Seligman Bookmark Compose Request Faculty Assistant Professor Departments: …" at bounding box center [491, 209] width 367 height 68
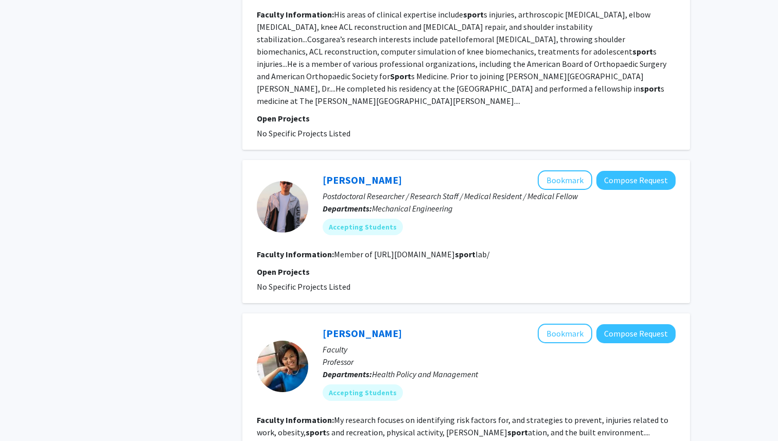
scroll to position [1084, 0]
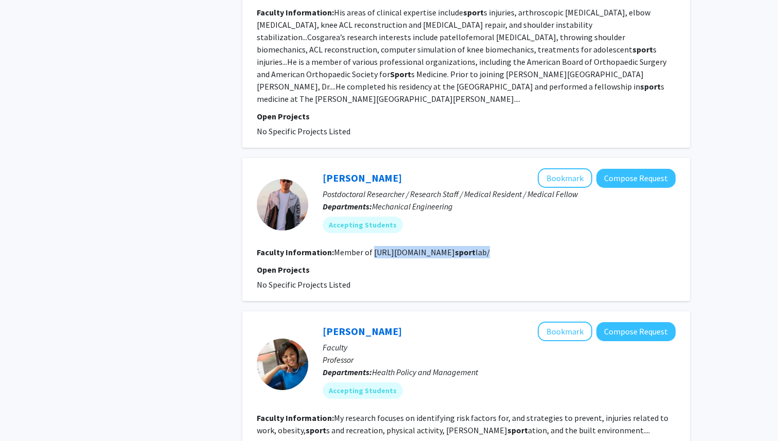
drag, startPoint x: 504, startPoint y: 231, endPoint x: 371, endPoint y: 229, distance: 133.3
click at [371, 246] on section "Faculty Information: Member of https://me.jhu.edu/fluidtran sport lab/" at bounding box center [466, 252] width 419 height 12
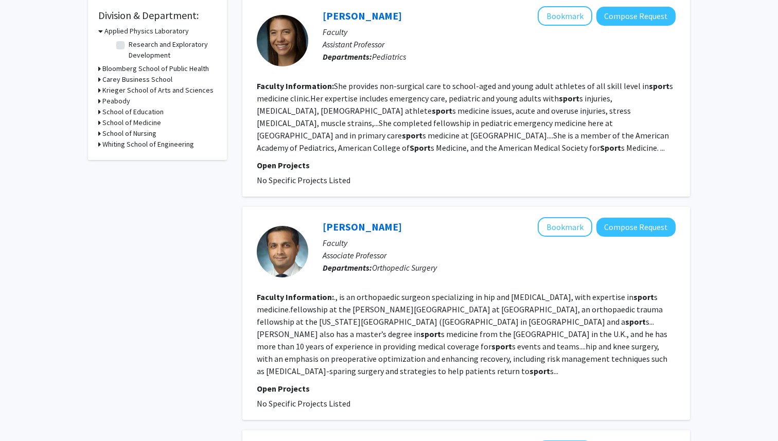
scroll to position [327, 0]
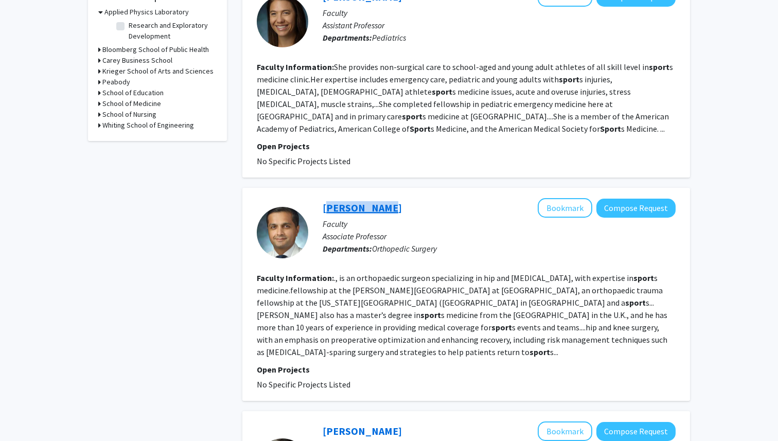
drag, startPoint x: 378, startPoint y: 209, endPoint x: 323, endPoint y: 206, distance: 54.6
click at [323, 206] on div "Nirav Patel Bookmark Compose Request" at bounding box center [499, 208] width 353 height 20
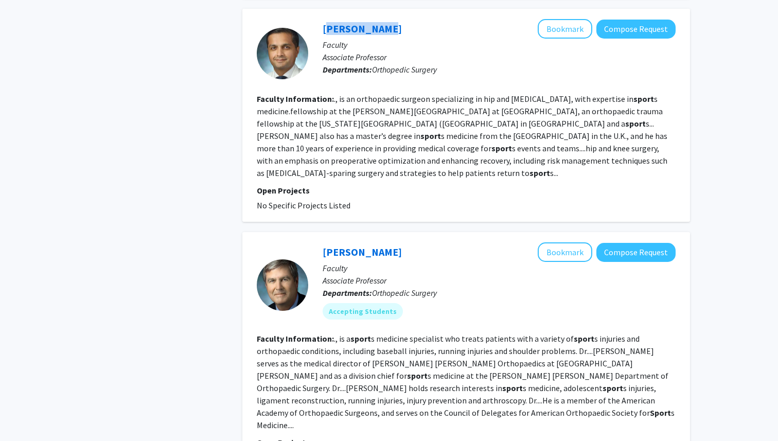
scroll to position [574, 0]
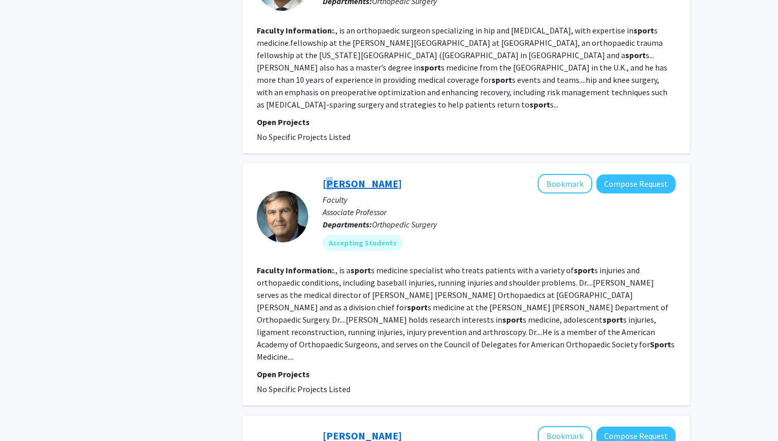
drag, startPoint x: 396, startPoint y: 177, endPoint x: 327, endPoint y: 181, distance: 69.6
click at [327, 181] on div "John Wilckens Bookmark Compose Request" at bounding box center [499, 184] width 353 height 20
click at [301, 180] on div at bounding box center [282, 216] width 51 height 85
drag, startPoint x: 313, startPoint y: 180, endPoint x: 388, endPoint y: 188, distance: 74.5
click at [388, 188] on div "John Wilckens Bookmark Compose Request Faculty Associate Professor Departments:…" at bounding box center [491, 216] width 367 height 85
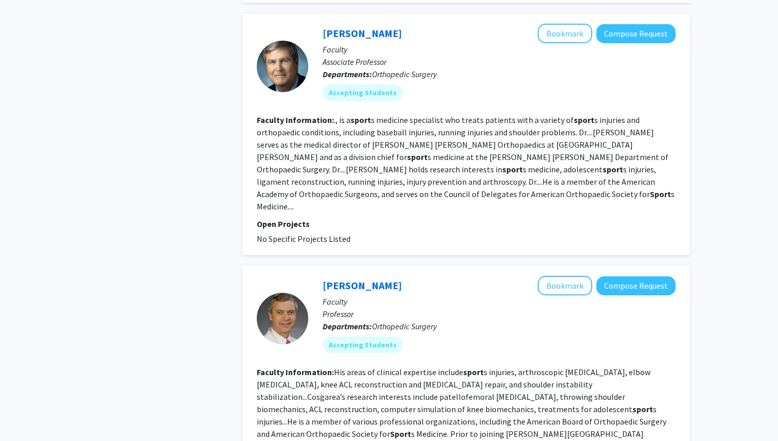
scroll to position [786, 0]
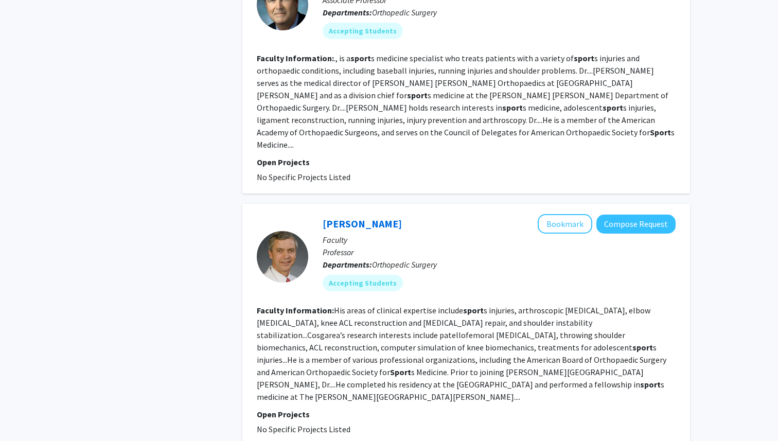
drag, startPoint x: 307, startPoint y: 212, endPoint x: 401, endPoint y: 210, distance: 94.2
click at [401, 214] on section "Andrew Cosgarea Bookmark Compose Request Faculty Professor Departments: Orthope…" at bounding box center [466, 256] width 419 height 85
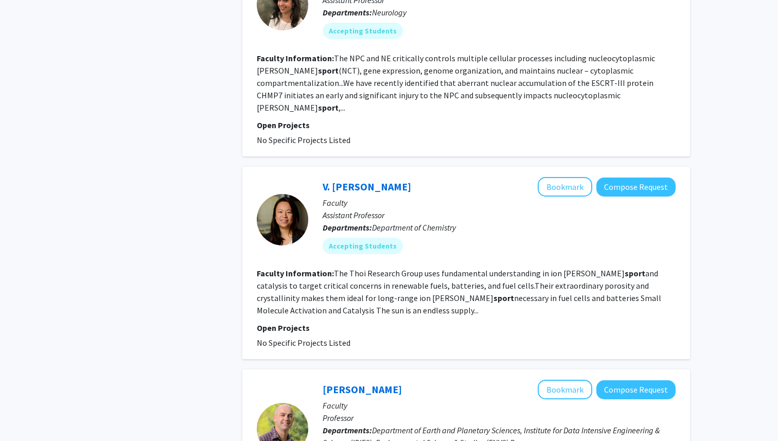
scroll to position [1807, 0]
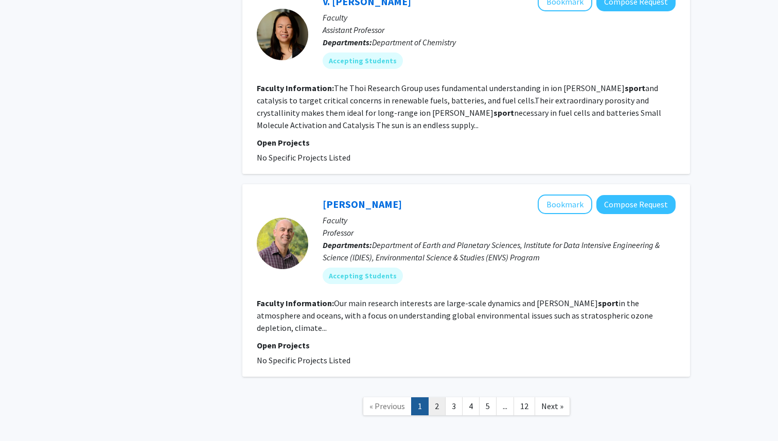
click at [435, 397] on link "2" at bounding box center [436, 406] width 17 height 18
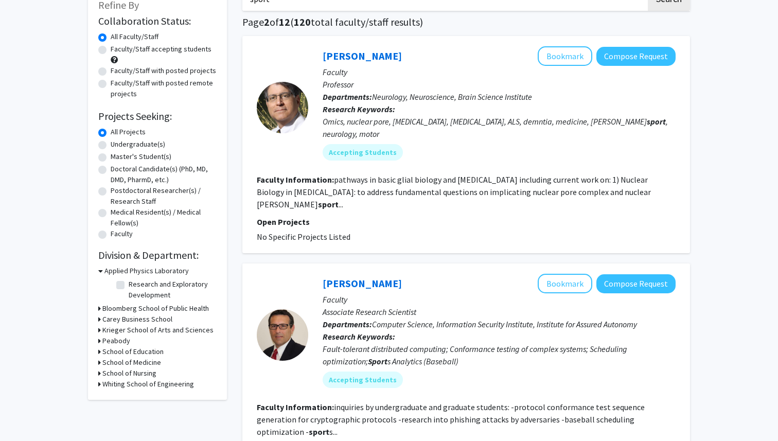
scroll to position [58, 0]
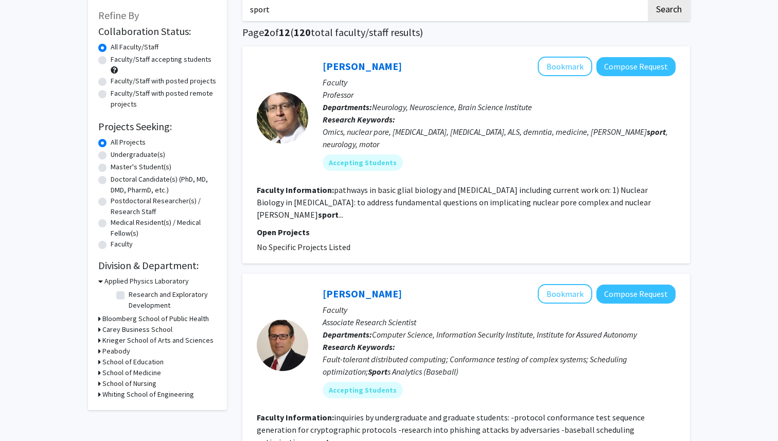
click at [254, 8] on input "sport" at bounding box center [444, 9] width 404 height 24
type input "\"
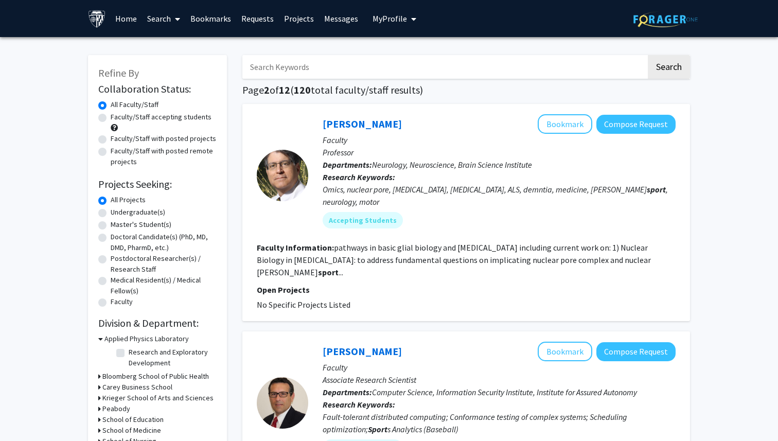
click at [119, 19] on link "Home" at bounding box center [126, 19] width 32 height 36
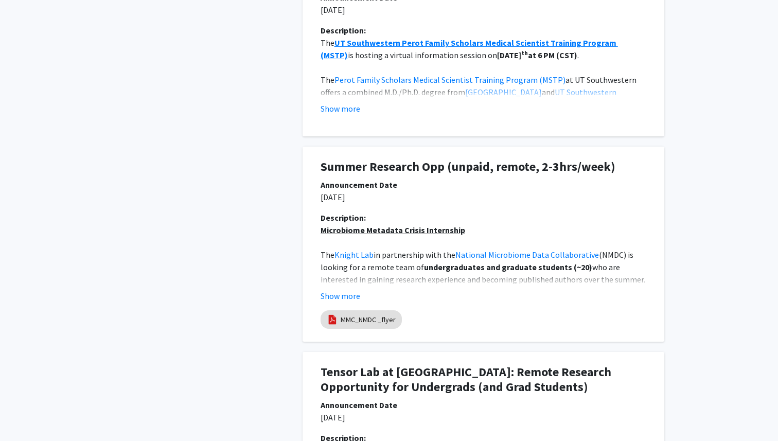
scroll to position [655, 0]
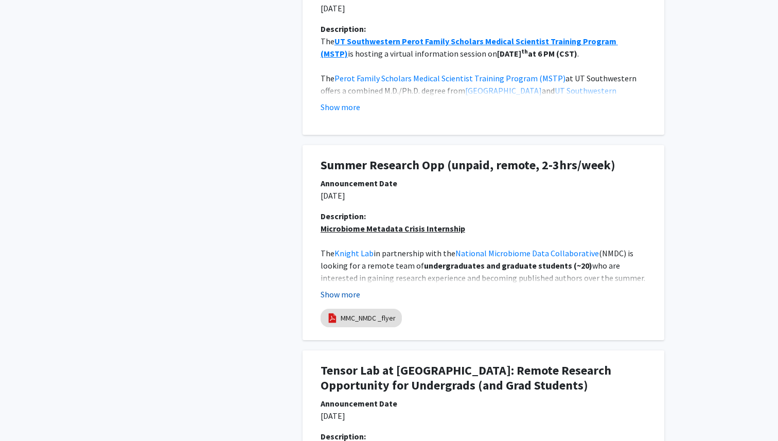
click at [344, 294] on button "Show more" at bounding box center [341, 294] width 40 height 12
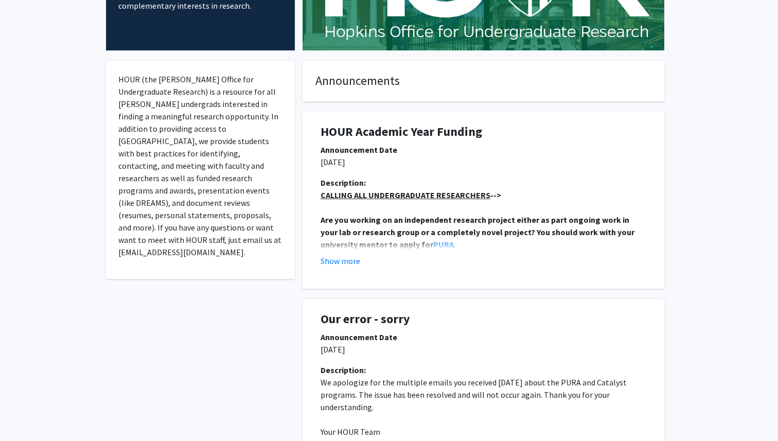
scroll to position [0, 0]
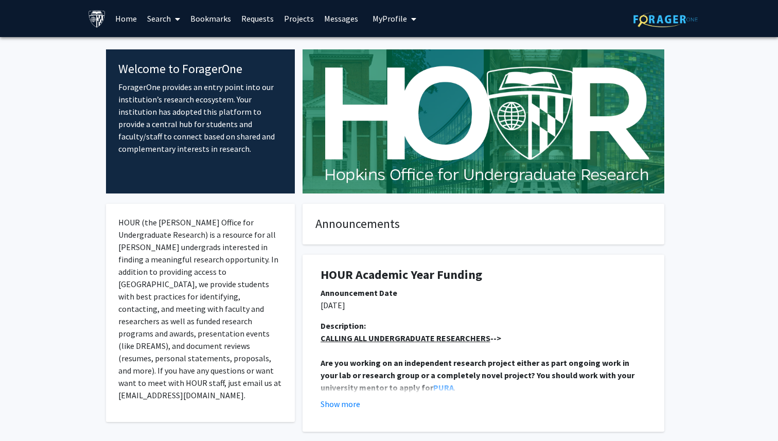
click at [124, 20] on link "Home" at bounding box center [126, 19] width 32 height 36
click at [148, 21] on link "Search" at bounding box center [163, 19] width 43 height 36
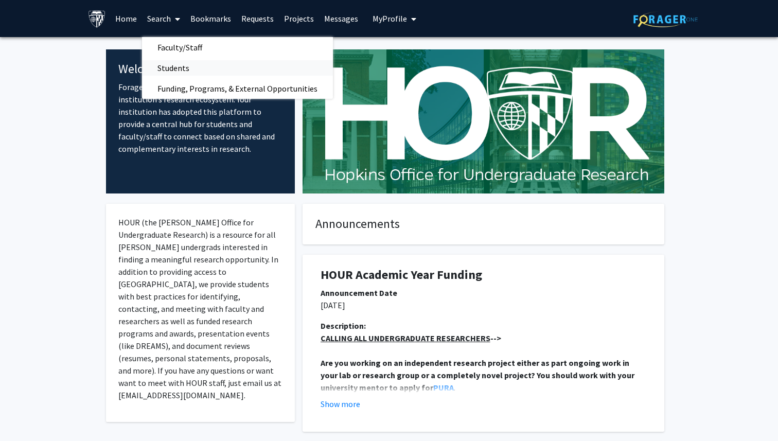
click at [173, 66] on span "Students" at bounding box center [173, 68] width 63 height 21
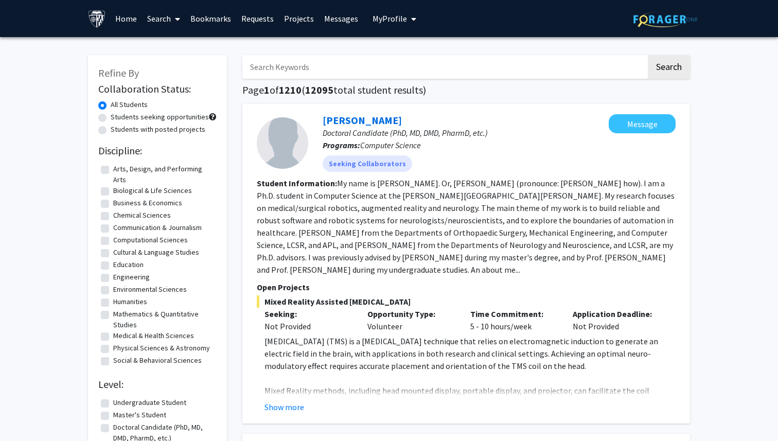
click at [111, 117] on label "Students seeking opportunities" at bounding box center [160, 117] width 98 height 11
click at [111, 117] on input "Students seeking opportunities" at bounding box center [114, 115] width 7 height 7
radio input "true"
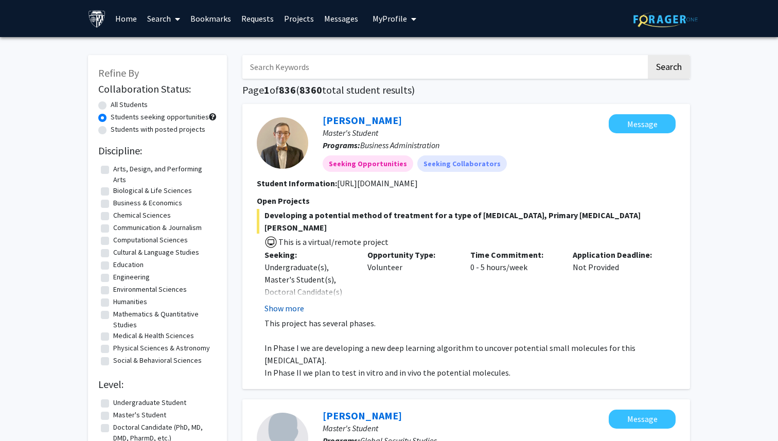
click at [286, 302] on button "Show more" at bounding box center [285, 308] width 40 height 12
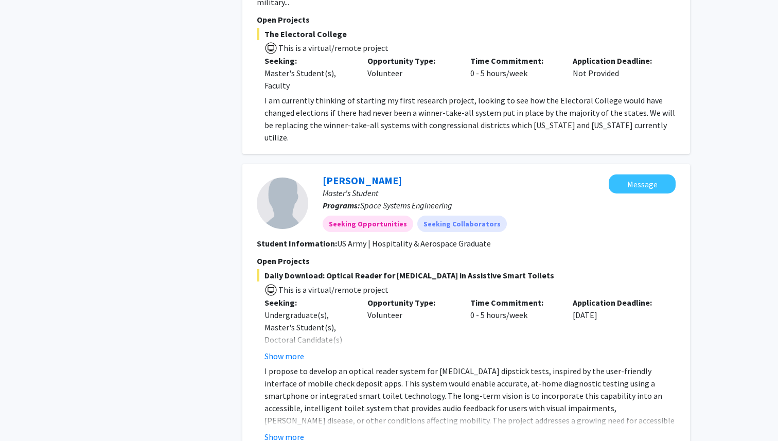
scroll to position [677, 0]
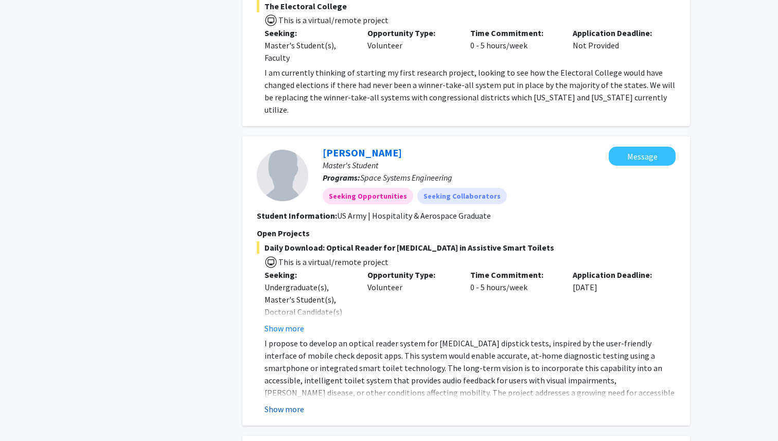
click at [288, 403] on button "Show more" at bounding box center [285, 409] width 40 height 12
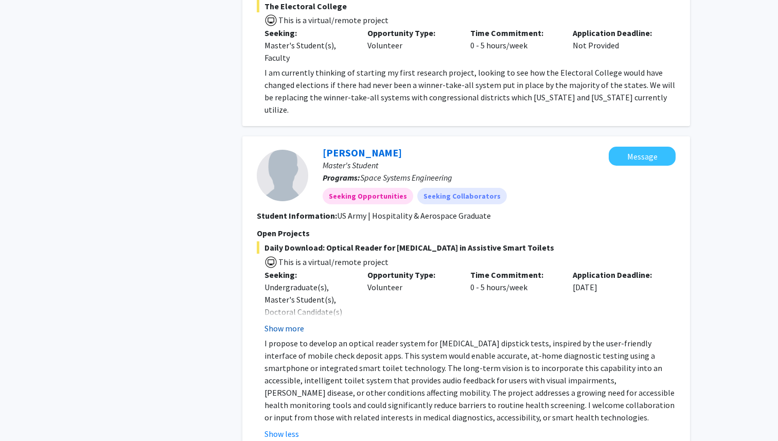
click at [290, 322] on button "Show more" at bounding box center [285, 328] width 40 height 12
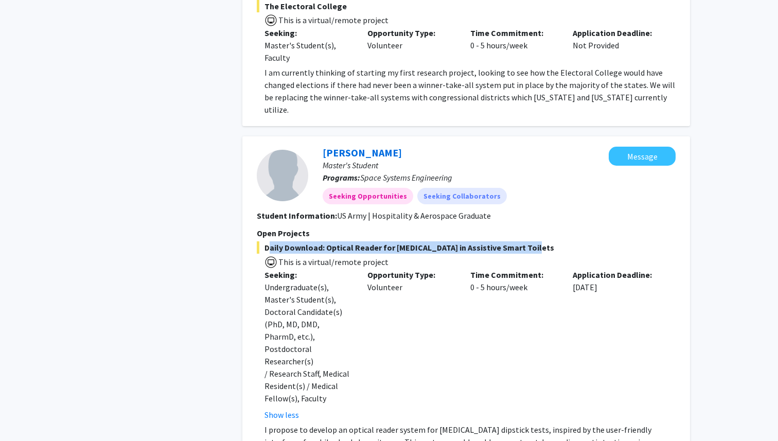
drag, startPoint x: 521, startPoint y: 185, endPoint x: 266, endPoint y: 183, distance: 255.3
click at [266, 241] on span "Daily Download: Optical Reader for Urinalysis in Assistive Smart Toilets" at bounding box center [466, 247] width 419 height 12
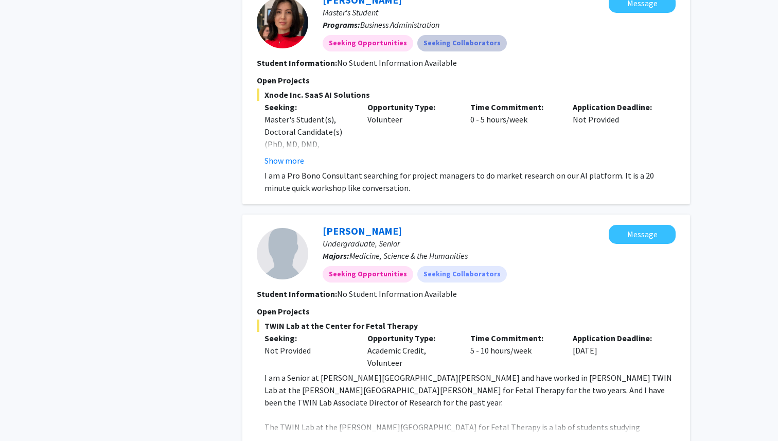
scroll to position [1243, 0]
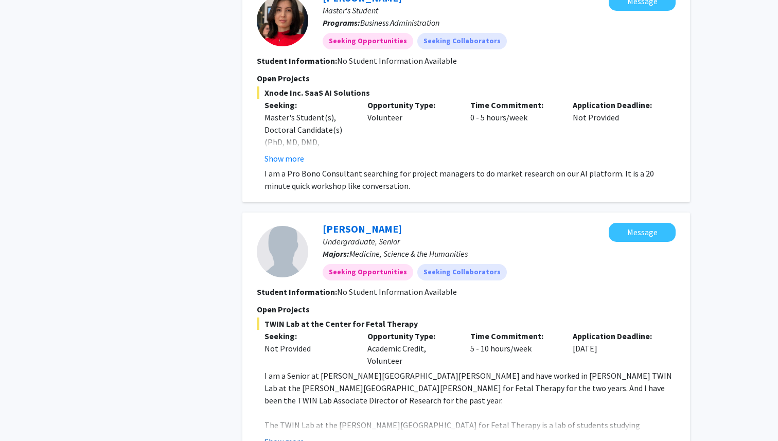
click at [287, 435] on button "Show more" at bounding box center [285, 441] width 40 height 12
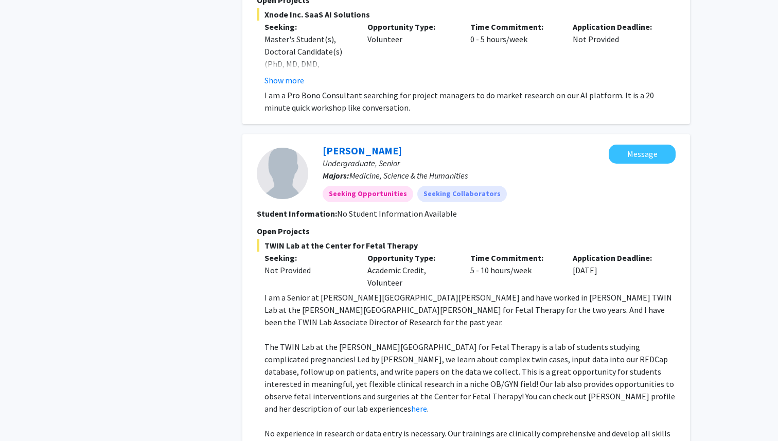
scroll to position [1322, 0]
drag, startPoint x: 396, startPoint y: 74, endPoint x: 321, endPoint y: 76, distance: 75.7
click at [321, 144] on div "Christina Rivera Undergraduate, Senior Majors: Medicine, Science & the Humaniti…" at bounding box center [458, 173] width 301 height 58
click at [427, 403] on link "here" at bounding box center [419, 408] width 16 height 10
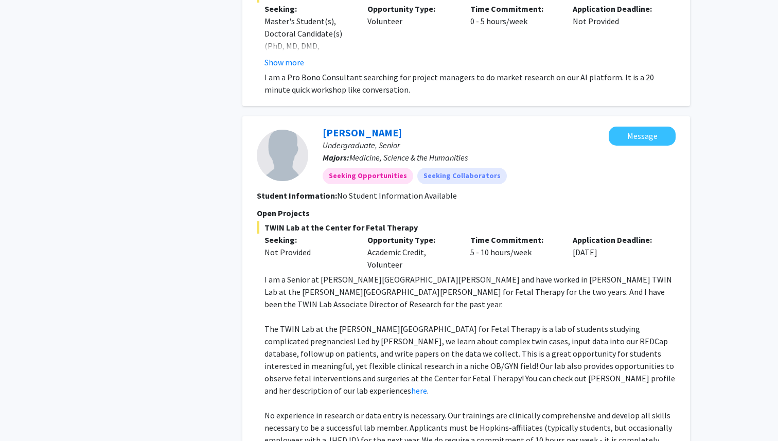
scroll to position [1422, 0]
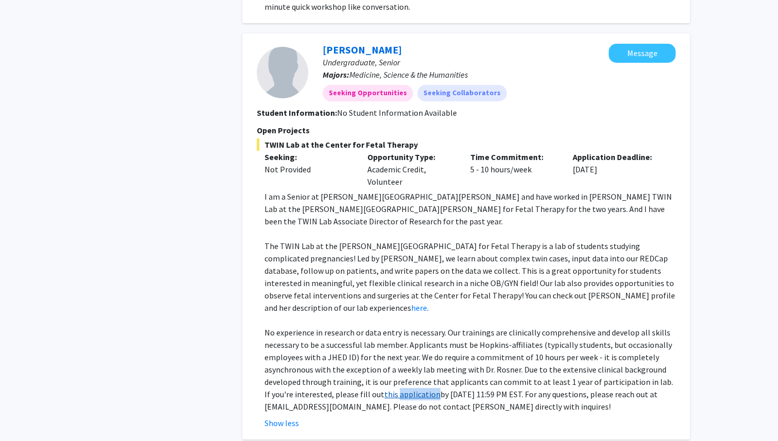
drag, startPoint x: 428, startPoint y: 297, endPoint x: 388, endPoint y: 295, distance: 40.2
click at [388, 326] on p "No experience in research or data entry is necessary. Our trainings are clinica…" at bounding box center [470, 369] width 411 height 86
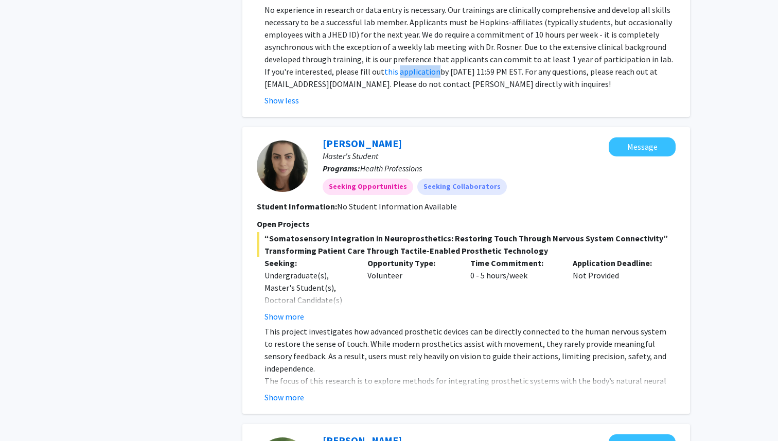
scroll to position [1766, 0]
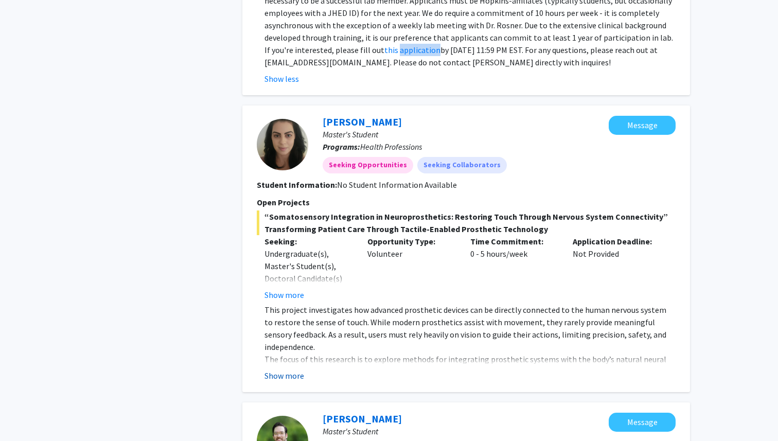
click at [280, 370] on button "Show more" at bounding box center [285, 376] width 40 height 12
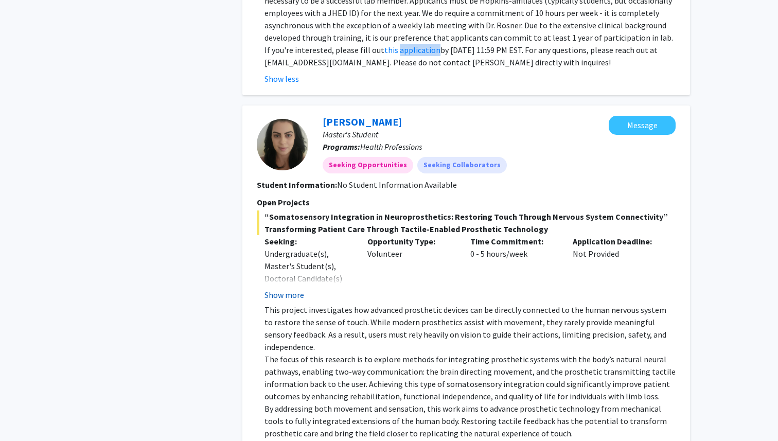
click at [289, 289] on button "Show more" at bounding box center [285, 295] width 40 height 12
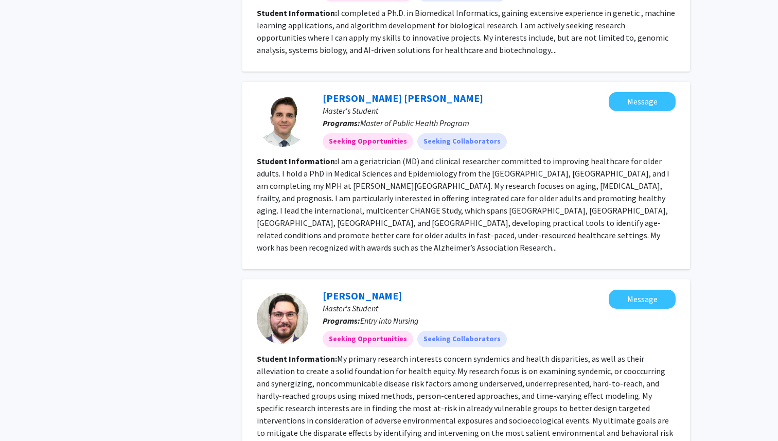
scroll to position [2597, 0]
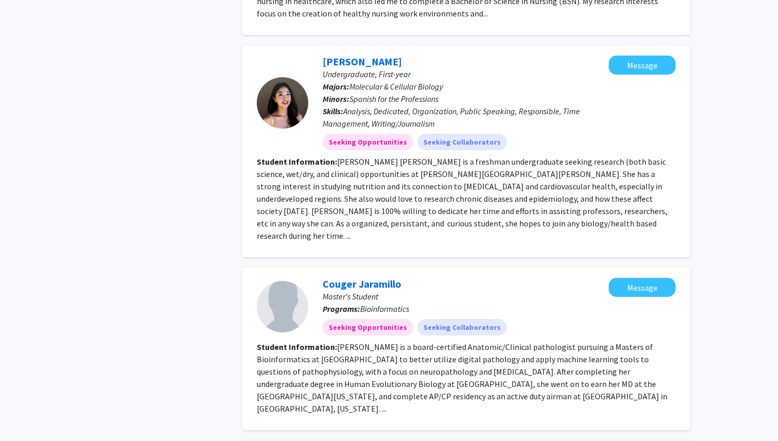
scroll to position [655, 0]
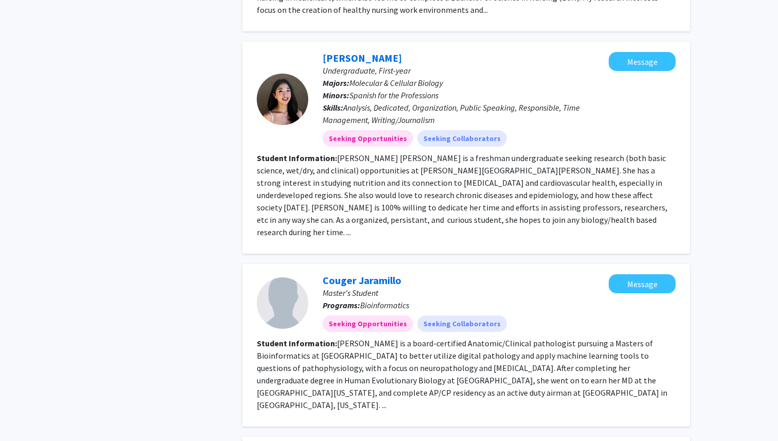
click at [383, 191] on fg-search-applicant "Yoonseo Linda Lee Undergraduate, First-year Majors: Molecular & Cellular Biolog…" at bounding box center [466, 147] width 419 height 191
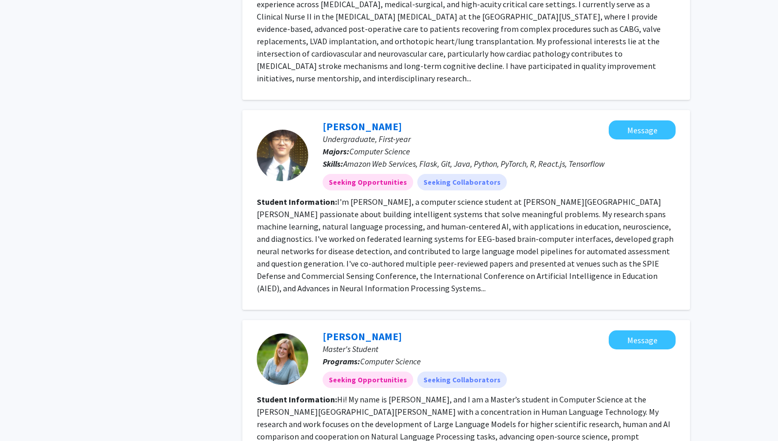
scroll to position [1557, 0]
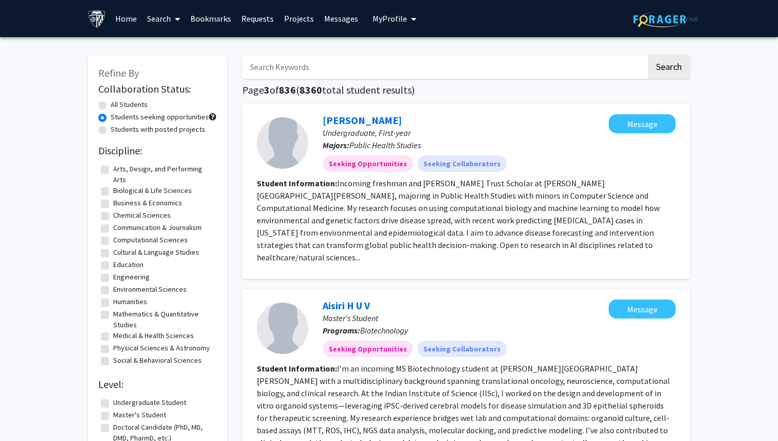
click at [111, 128] on label "Students with posted projects" at bounding box center [158, 129] width 95 height 11
click at [111, 128] on input "Students with posted projects" at bounding box center [114, 127] width 7 height 7
radio input "true"
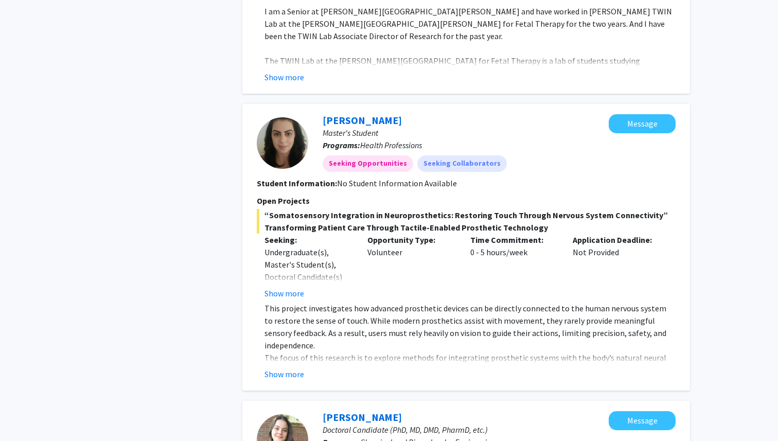
scroll to position [2365, 0]
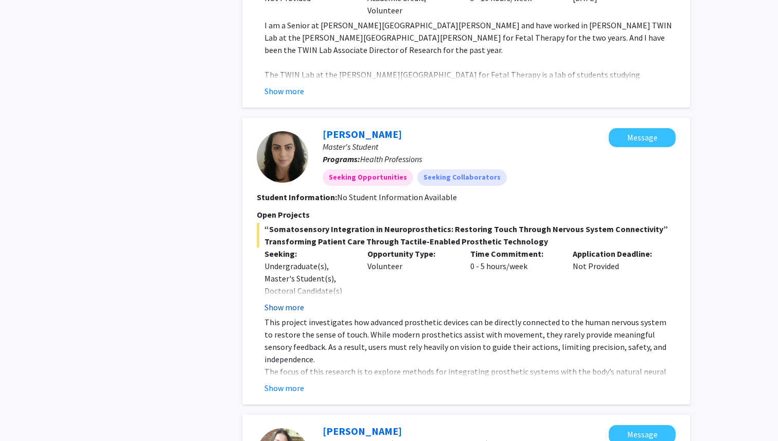
click at [296, 301] on button "Show more" at bounding box center [285, 307] width 40 height 12
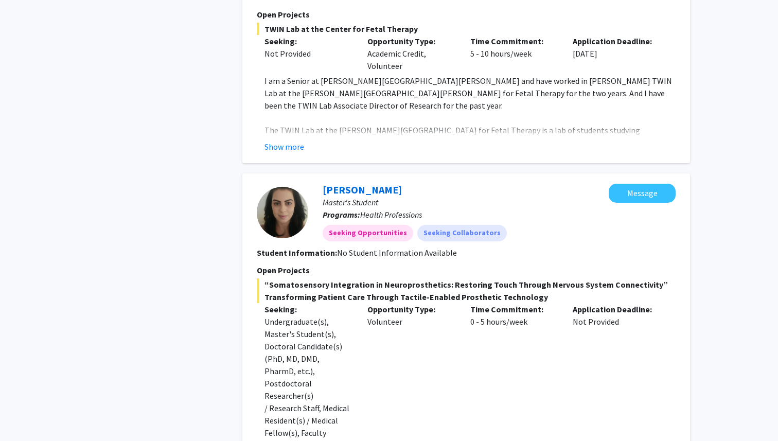
scroll to position [2246, 0]
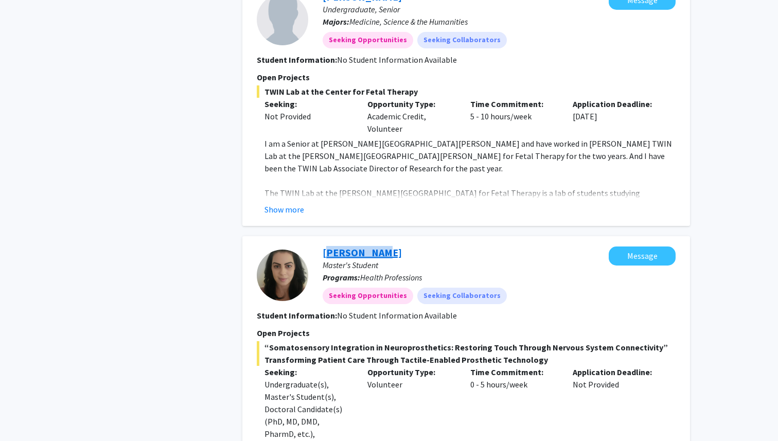
drag, startPoint x: 385, startPoint y: 175, endPoint x: 323, endPoint y: 178, distance: 62.8
click at [323, 247] on div "Dian Dukum Master's Student Programs: Health Professions Seeking Opportunities …" at bounding box center [458, 276] width 301 height 58
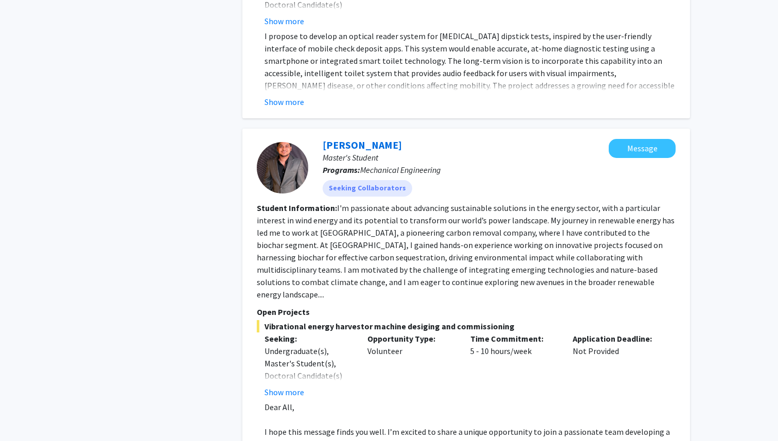
scroll to position [1230, 0]
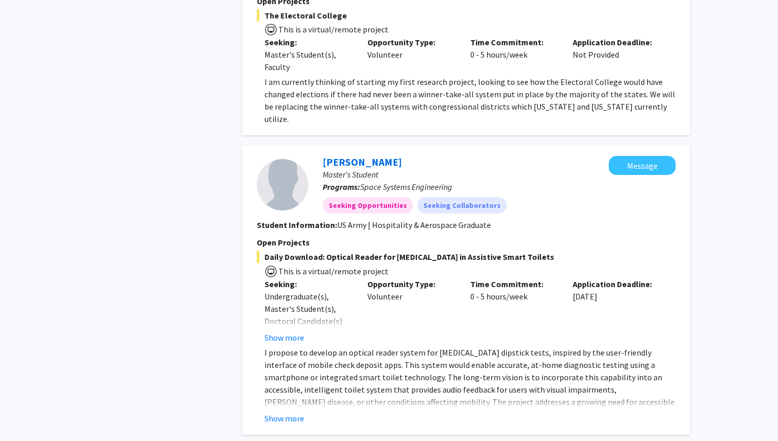
scroll to position [913, 0]
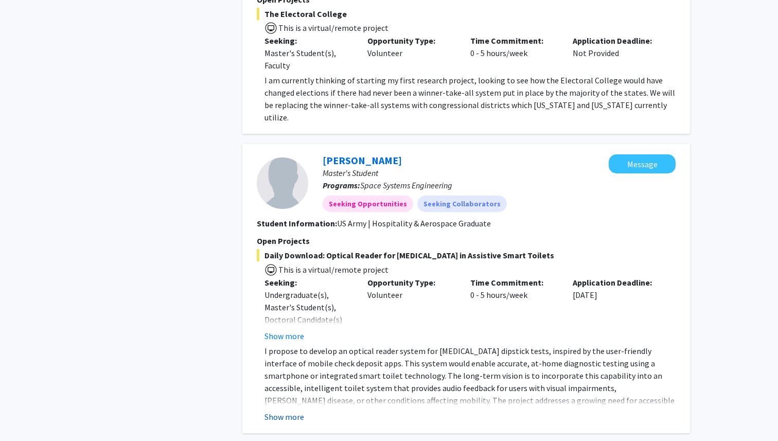
click at [287, 411] on button "Show more" at bounding box center [285, 417] width 40 height 12
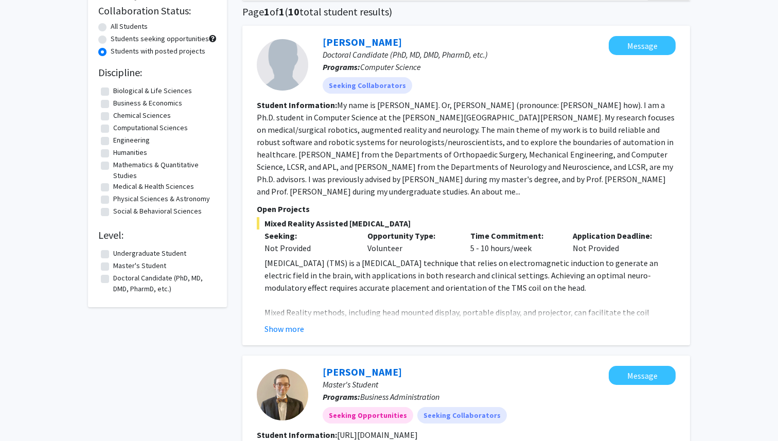
scroll to position [123, 0]
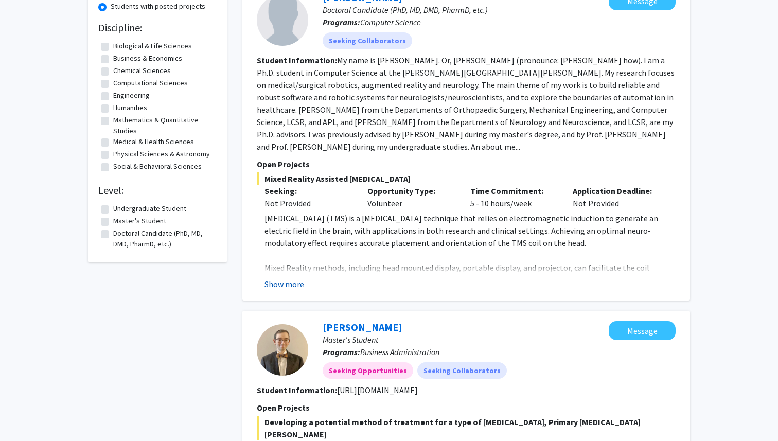
click at [288, 284] on button "Show more" at bounding box center [285, 284] width 40 height 12
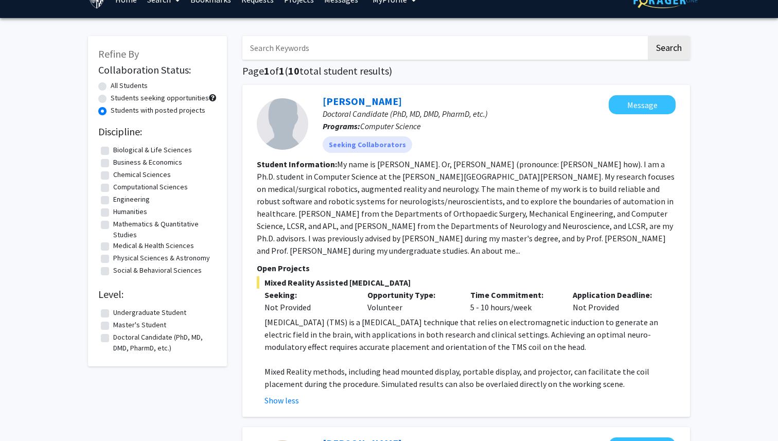
scroll to position [0, 0]
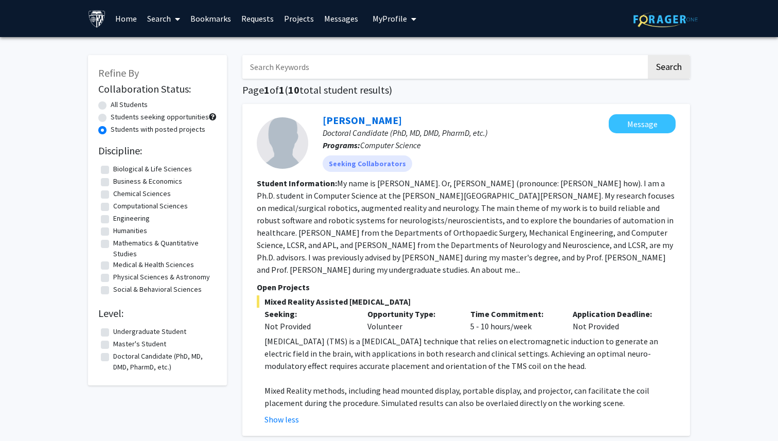
click at [113, 332] on label "Undergraduate Student" at bounding box center [149, 331] width 73 height 11
click at [113, 332] on input "Undergraduate Student" at bounding box center [116, 329] width 7 height 7
checkbox input "true"
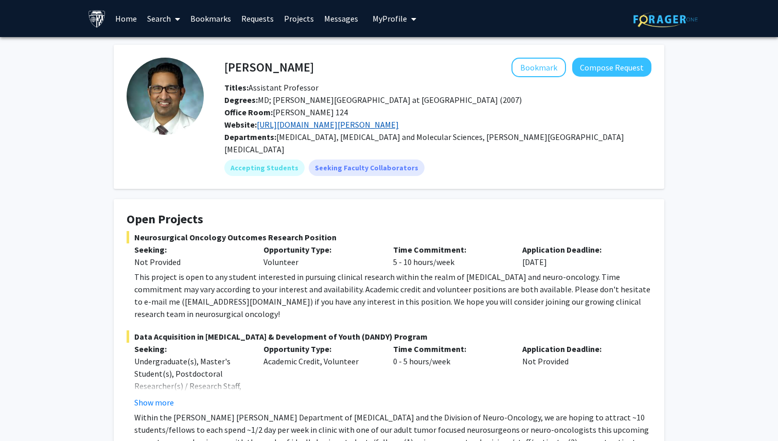
click at [399, 124] on link "[URL][DOMAIN_NAME][PERSON_NAME]" at bounding box center [328, 124] width 142 height 10
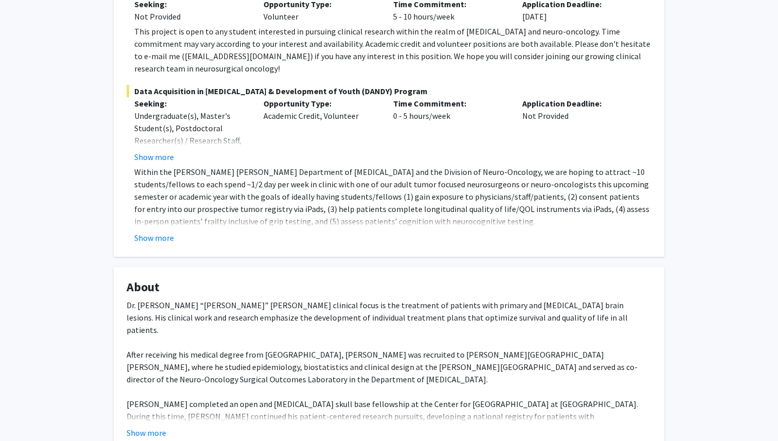
scroll to position [262, 0]
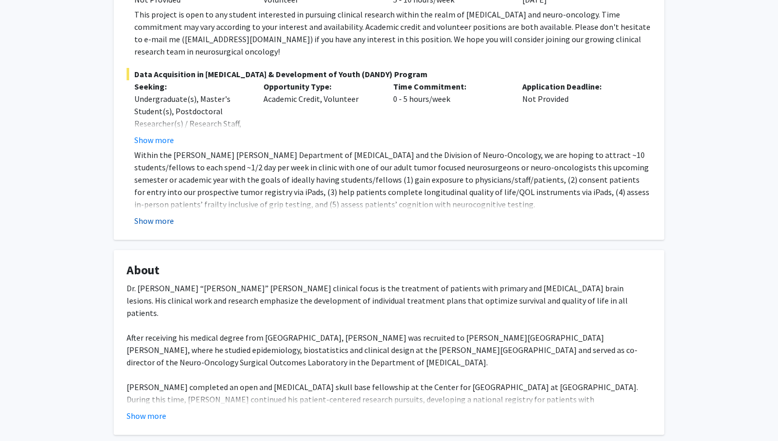
click at [159, 215] on button "Show more" at bounding box center [154, 221] width 40 height 12
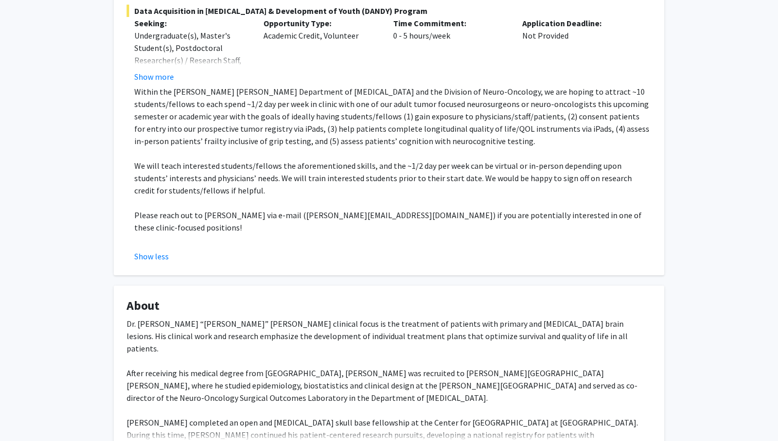
scroll to position [326, 0]
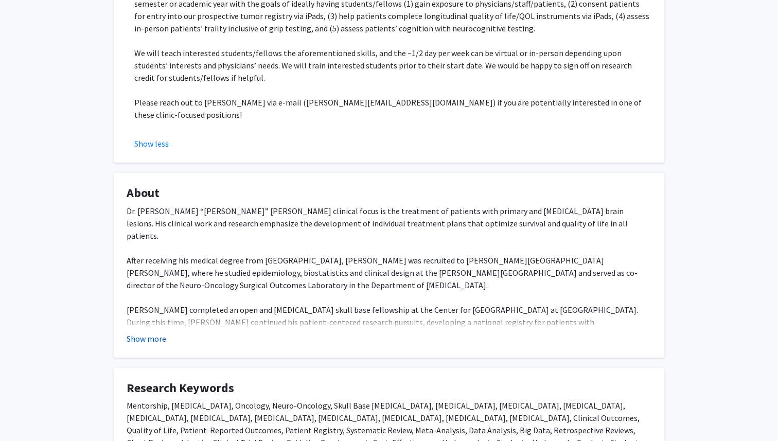
click at [157, 332] on button "Show more" at bounding box center [147, 338] width 40 height 12
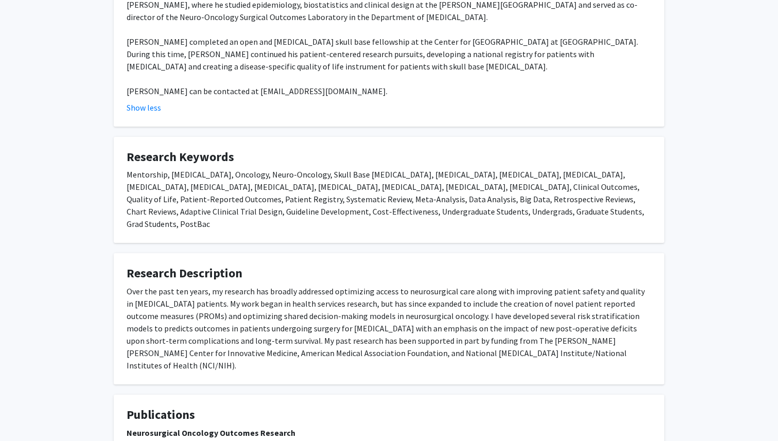
scroll to position [728, 0]
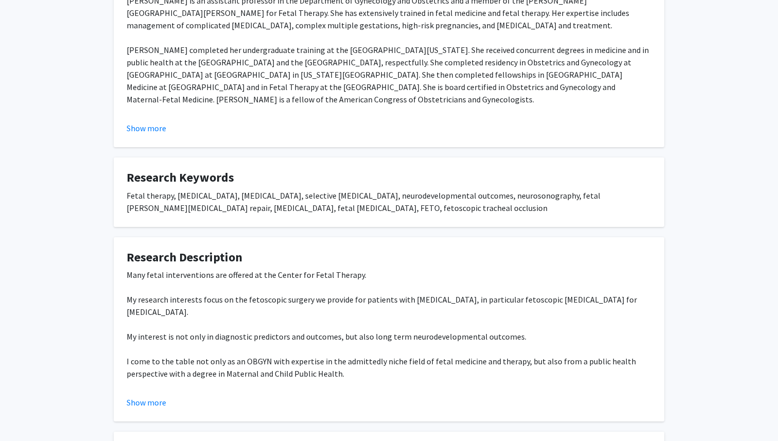
scroll to position [225, 0]
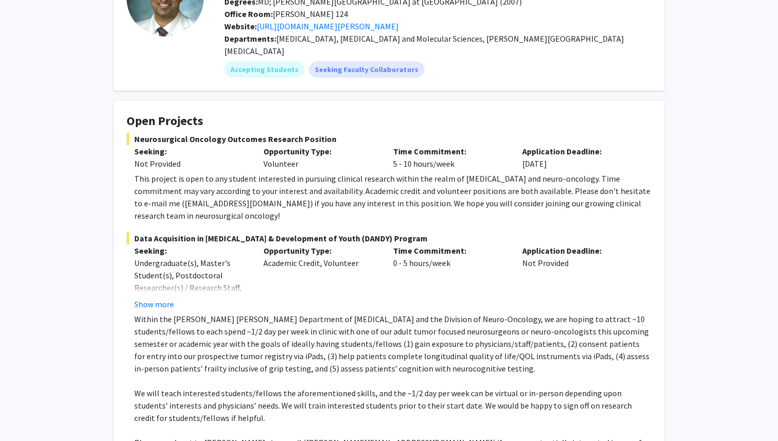
scroll to position [26, 0]
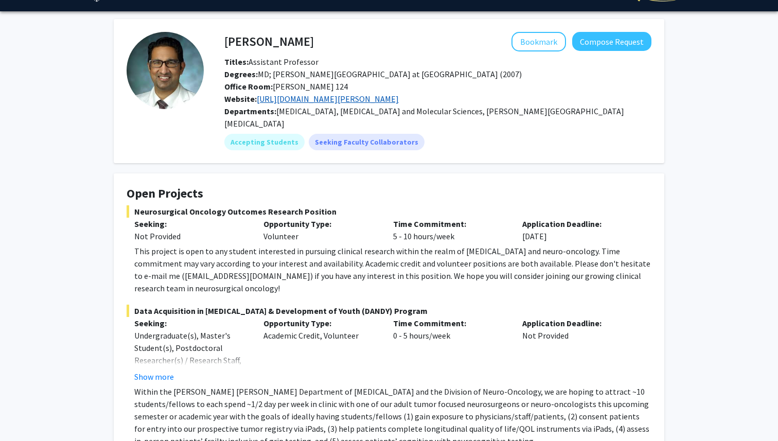
click at [399, 99] on link "[URL][DOMAIN_NAME][PERSON_NAME]" at bounding box center [328, 99] width 142 height 10
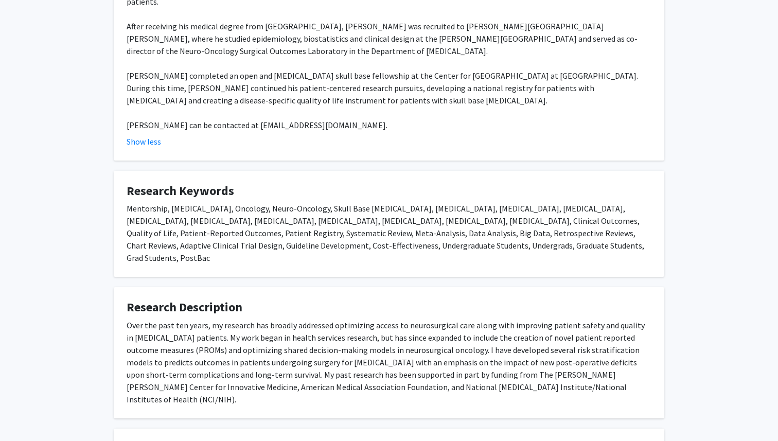
scroll to position [688, 0]
